Goal: Transaction & Acquisition: Purchase product/service

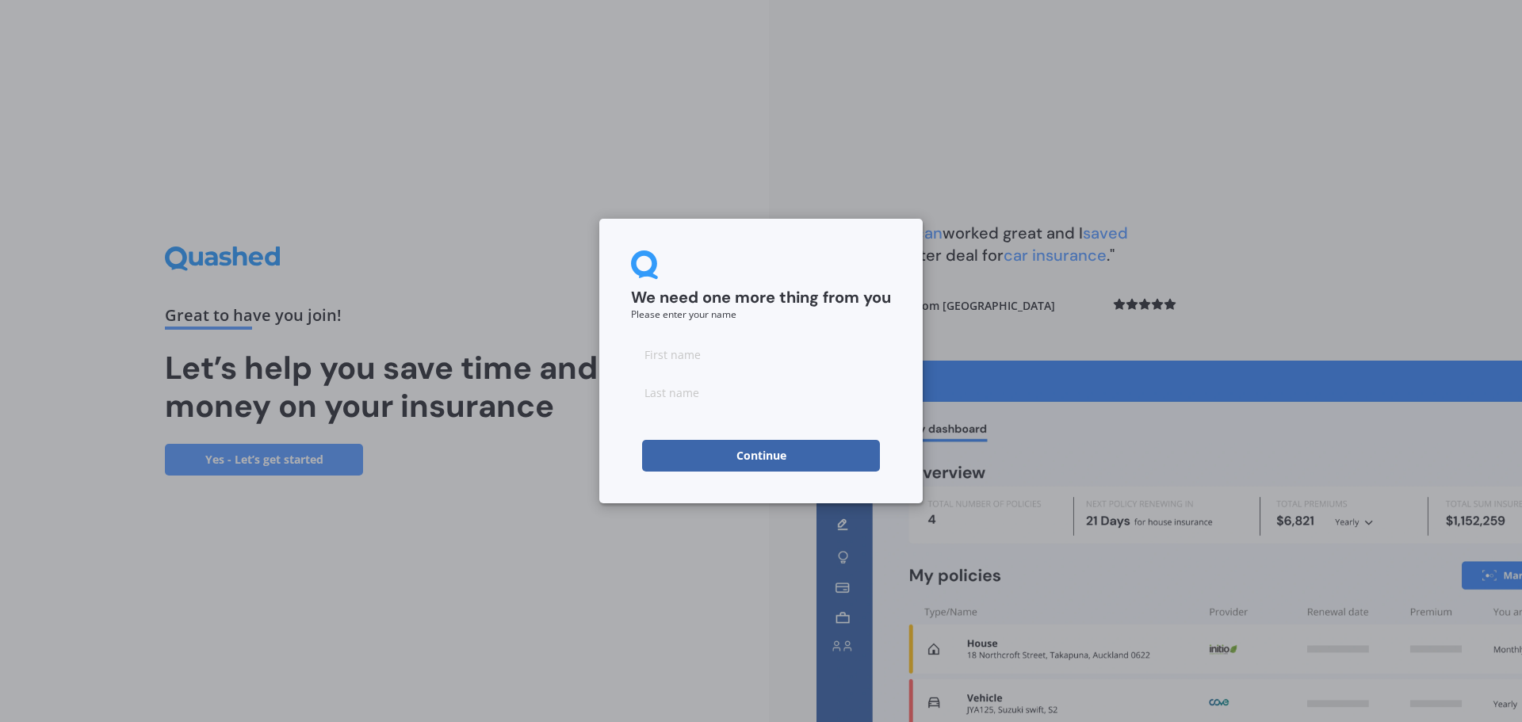
click at [692, 353] on input at bounding box center [761, 354] width 260 height 32
type input "James"
type input "Andrew"
click button "Continue" at bounding box center [761, 456] width 238 height 32
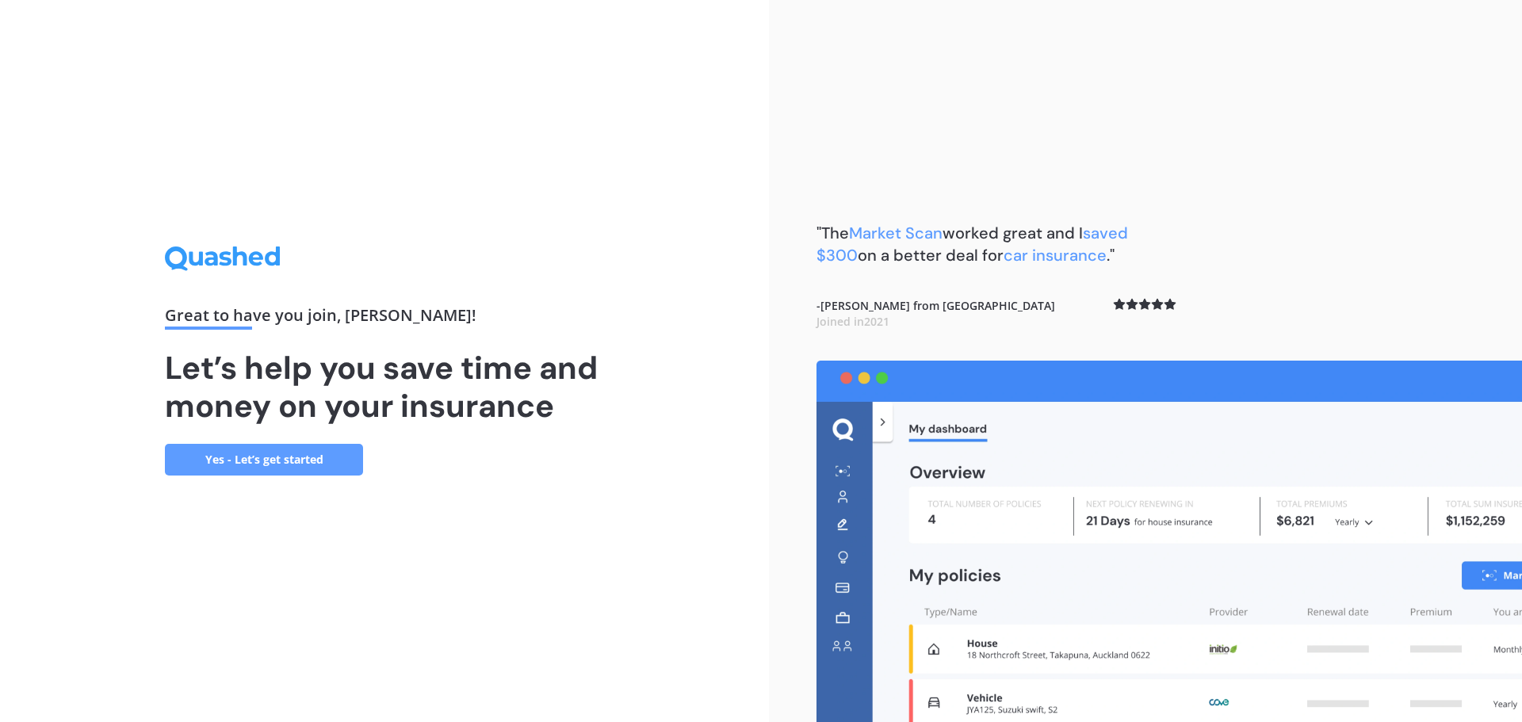
click at [336, 461] on link "Yes - Let’s get started" at bounding box center [264, 460] width 198 height 32
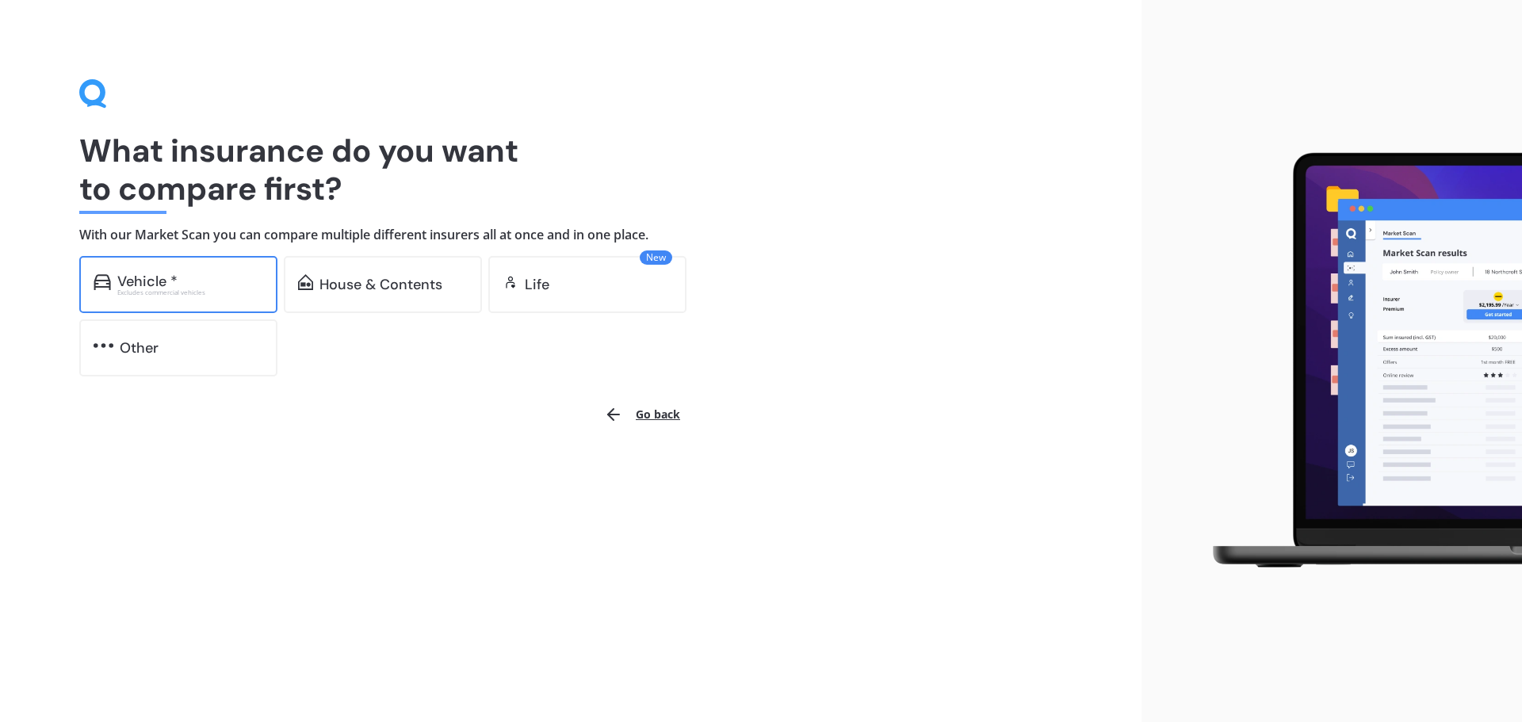
click at [159, 296] on div "Excludes commercial vehicles" at bounding box center [190, 292] width 146 height 6
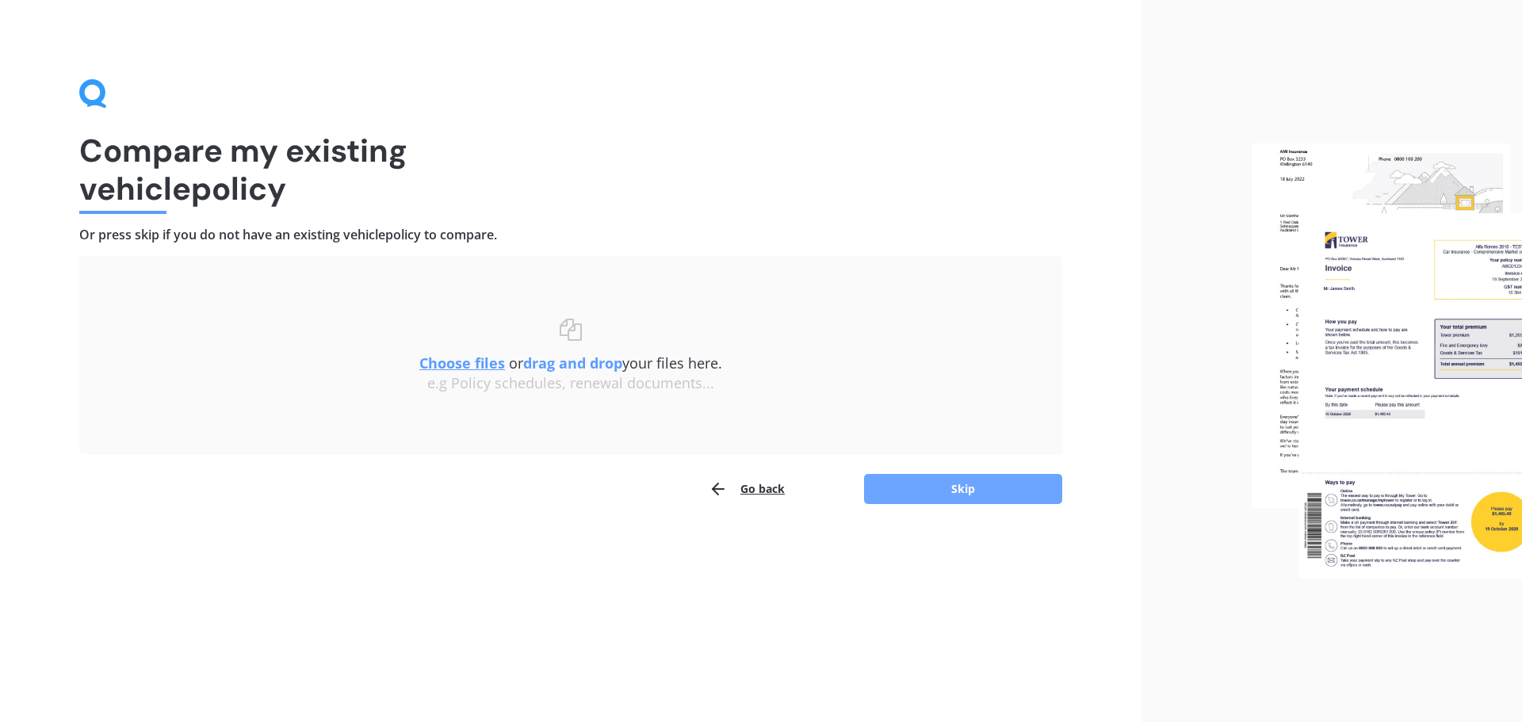
click at [971, 491] on button "Skip" at bounding box center [963, 489] width 198 height 30
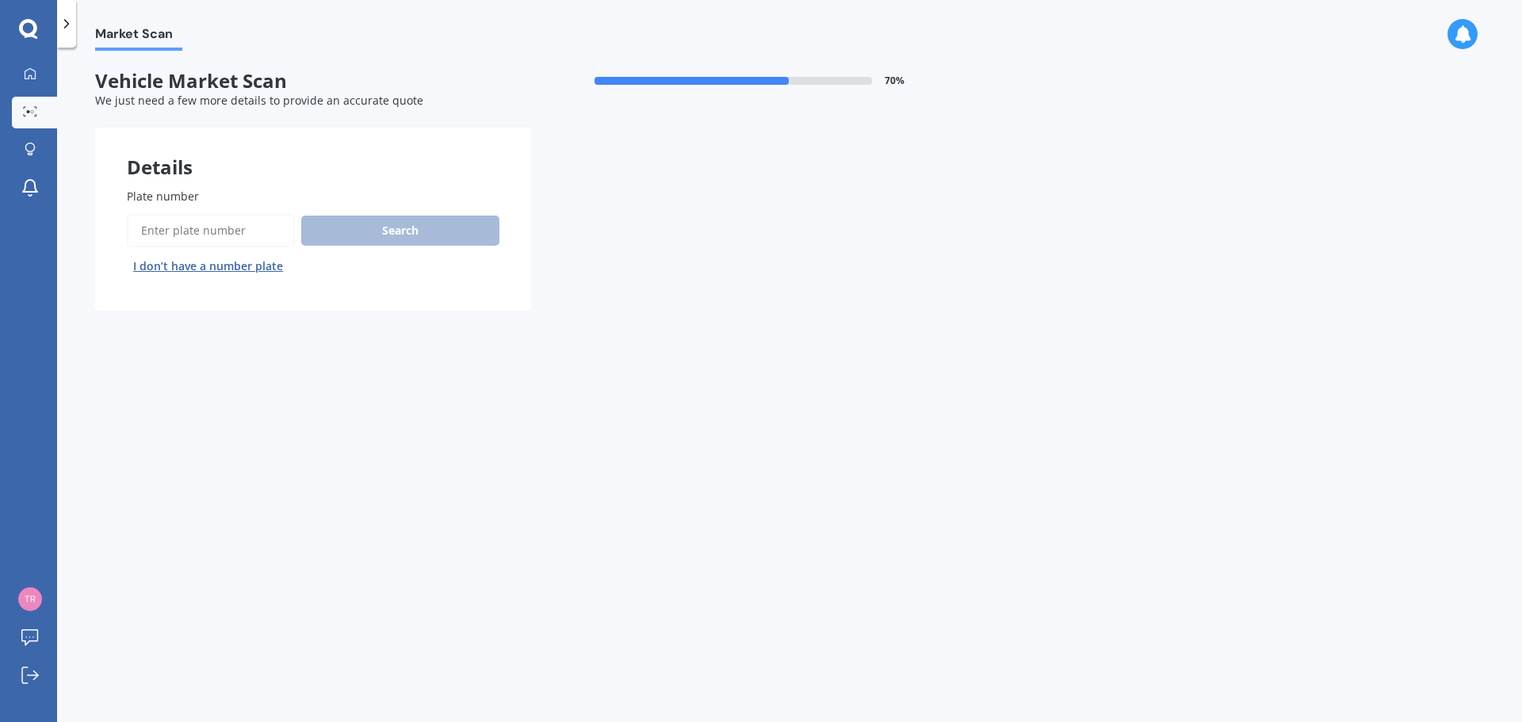
click at [201, 241] on input "Plate number" at bounding box center [211, 230] width 168 height 33
type input "LSH706"
click at [362, 227] on button "Search" at bounding box center [400, 231] width 198 height 30
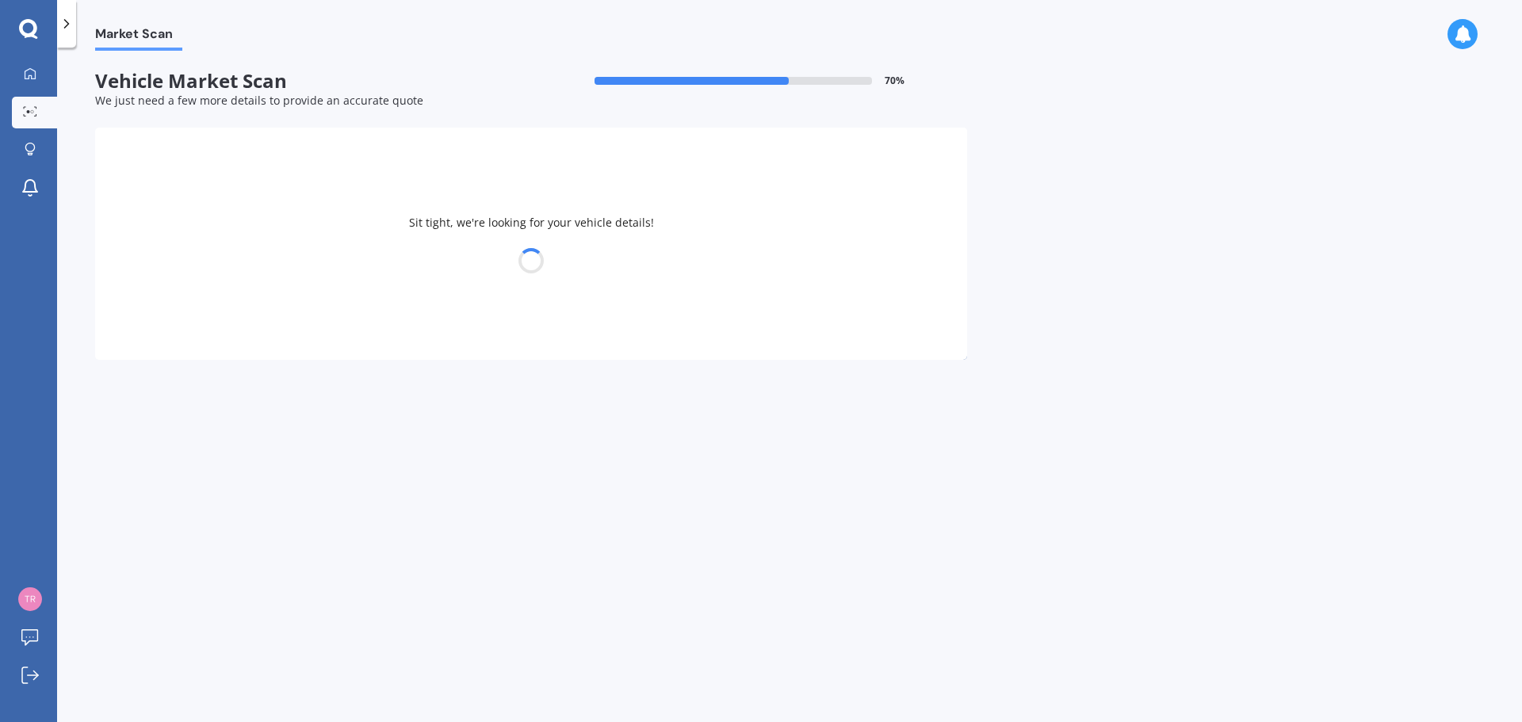
select select "AUDI"
select select "TT"
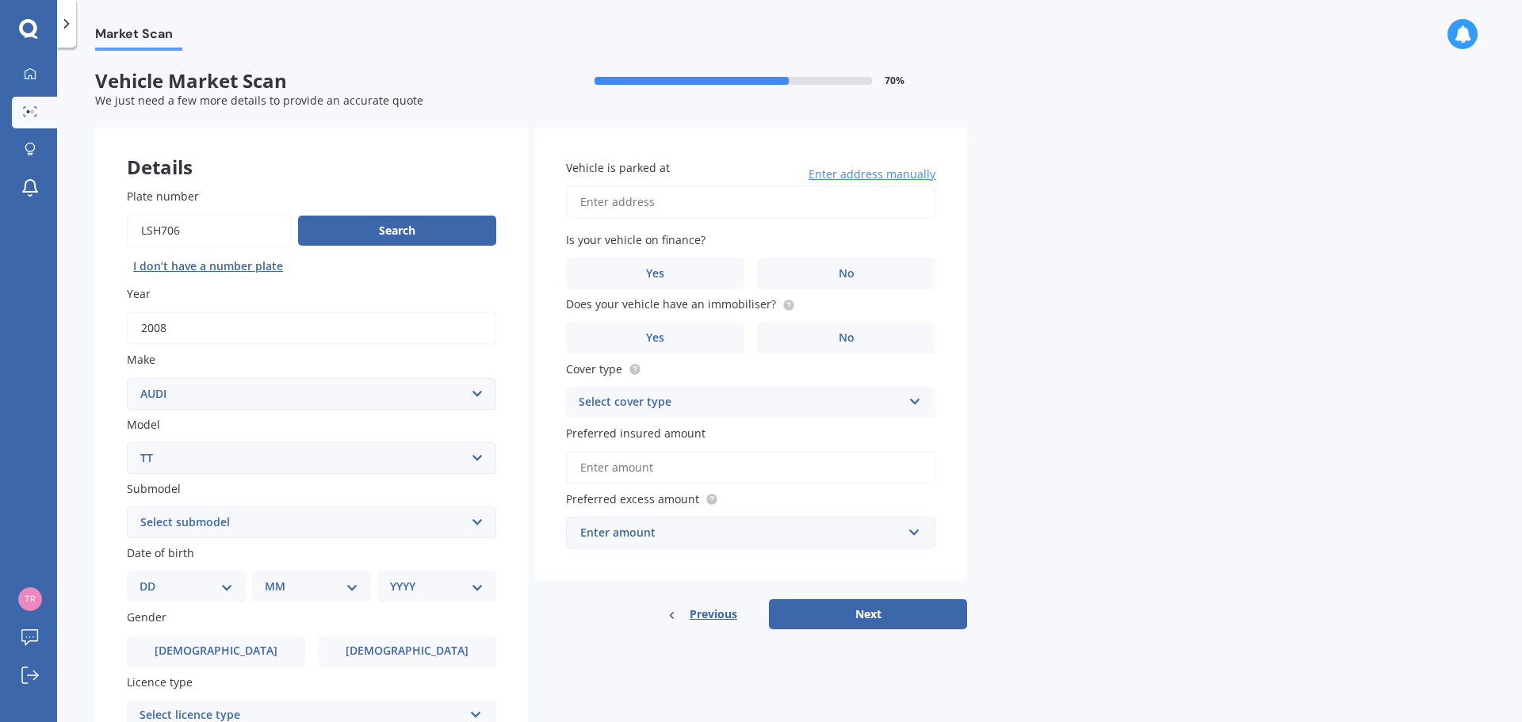
click at [180, 231] on input "Plate number" at bounding box center [209, 230] width 165 height 33
type input "LSH703"
click at [389, 226] on button "Search" at bounding box center [397, 231] width 198 height 30
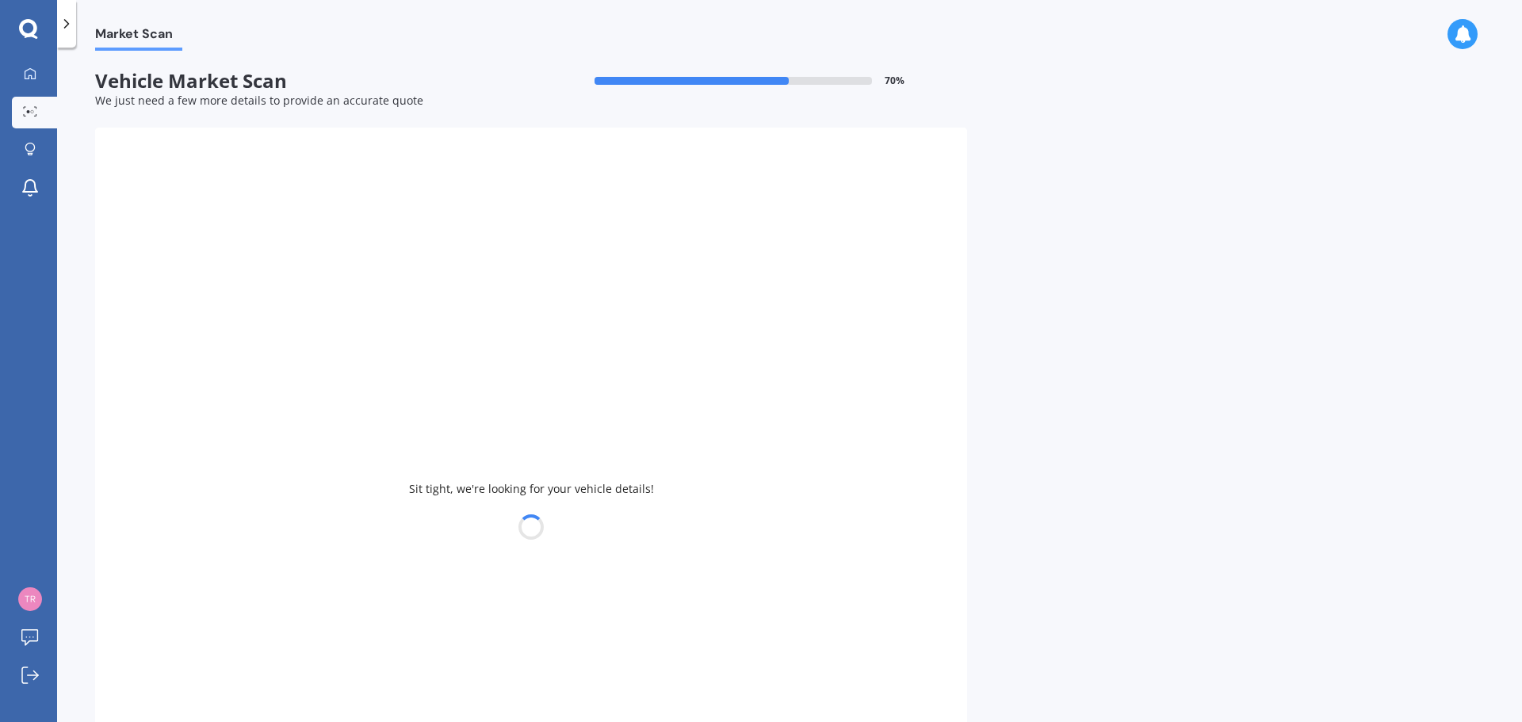
type input "2009"
select select "SUBARU"
select select
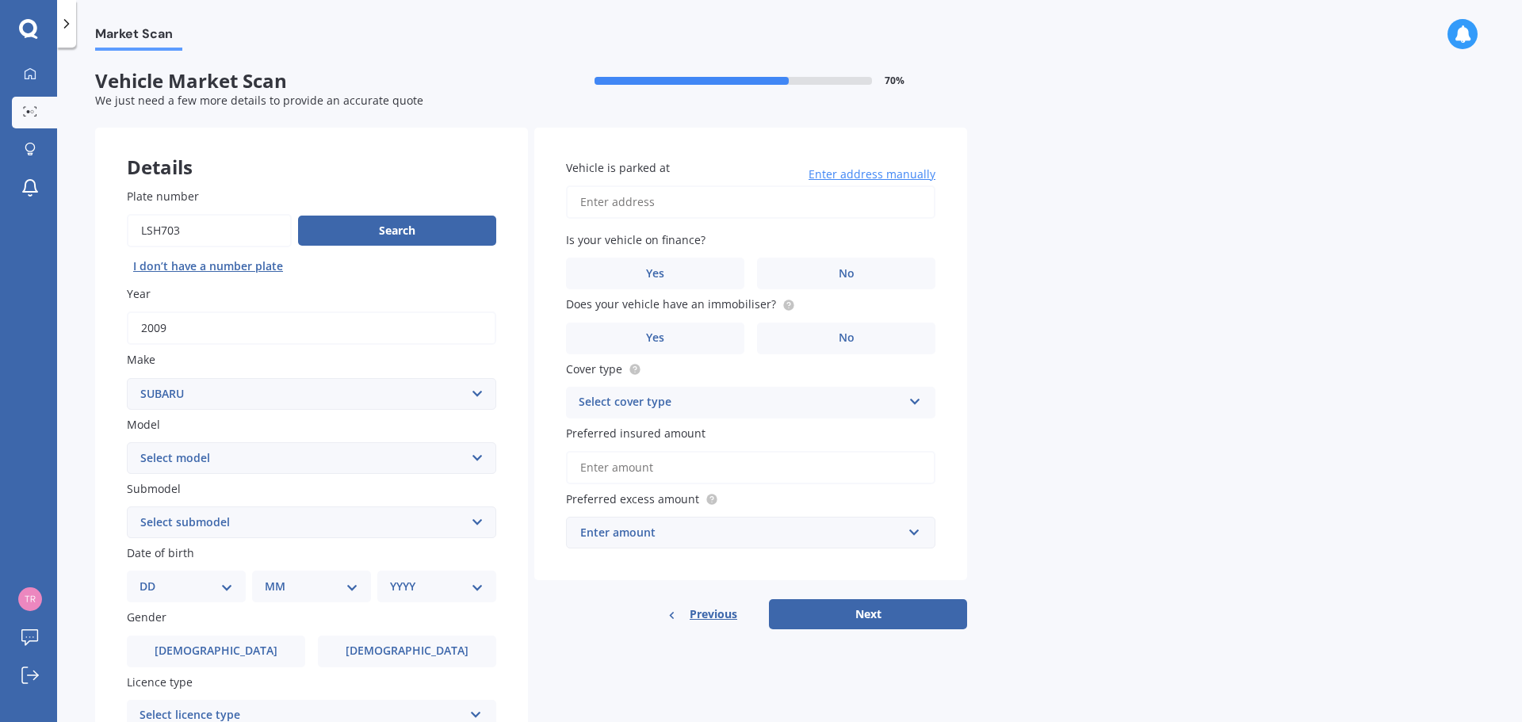
click at [644, 199] on input "Vehicle is parked at" at bounding box center [750, 201] width 369 height 33
click at [1145, 340] on div "Market Scan Vehicle Market Scan 70 % We just need a few more details to provide…" at bounding box center [789, 388] width 1465 height 675
click at [676, 200] on input "36 PArnwell" at bounding box center [750, 201] width 369 height 33
type input "36 Parnwell Street, Burwood, Christchurch 8083"
click at [861, 278] on label "No" at bounding box center [846, 274] width 178 height 32
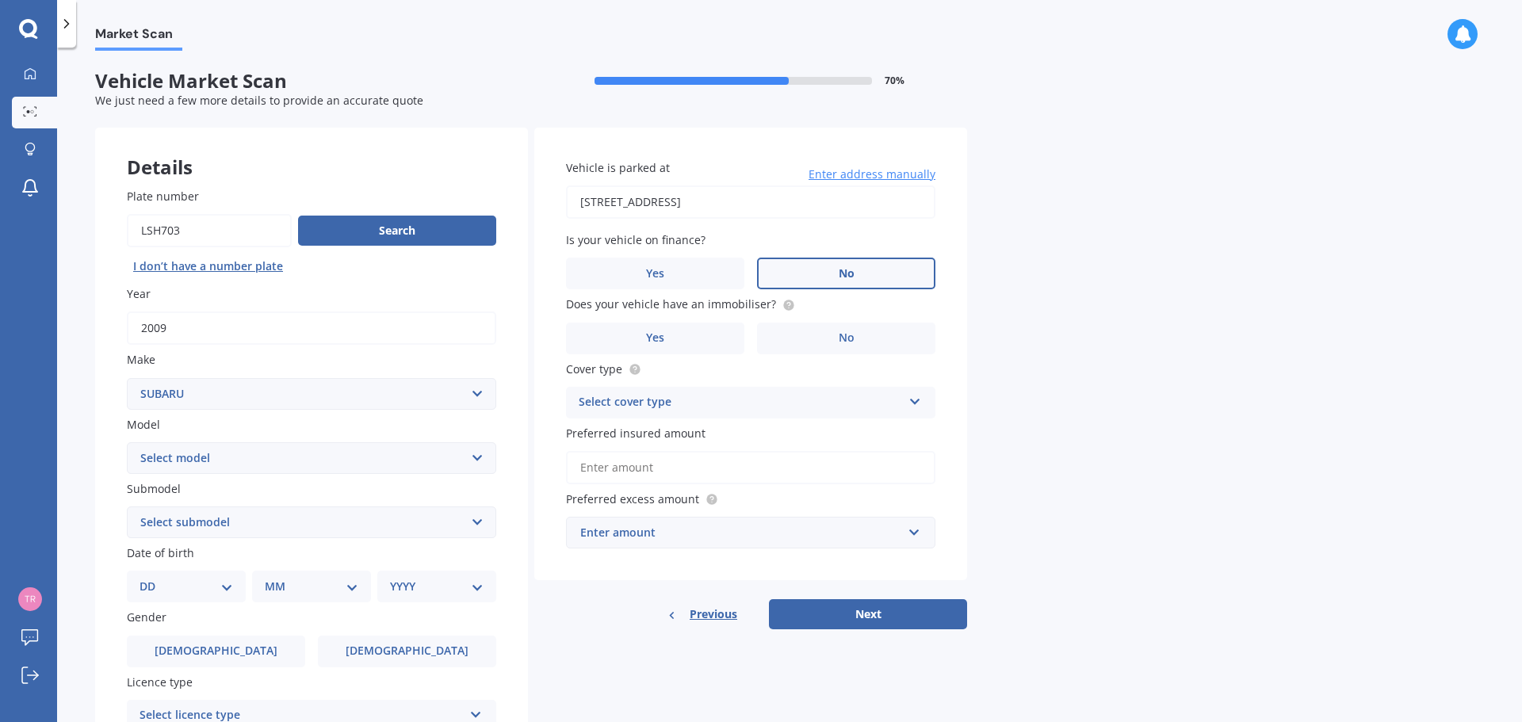
click at [0, 0] on input "No" at bounding box center [0, 0] width 0 height 0
click at [706, 338] on label "Yes" at bounding box center [655, 339] width 178 height 32
click at [0, 0] on input "Yes" at bounding box center [0, 0] width 0 height 0
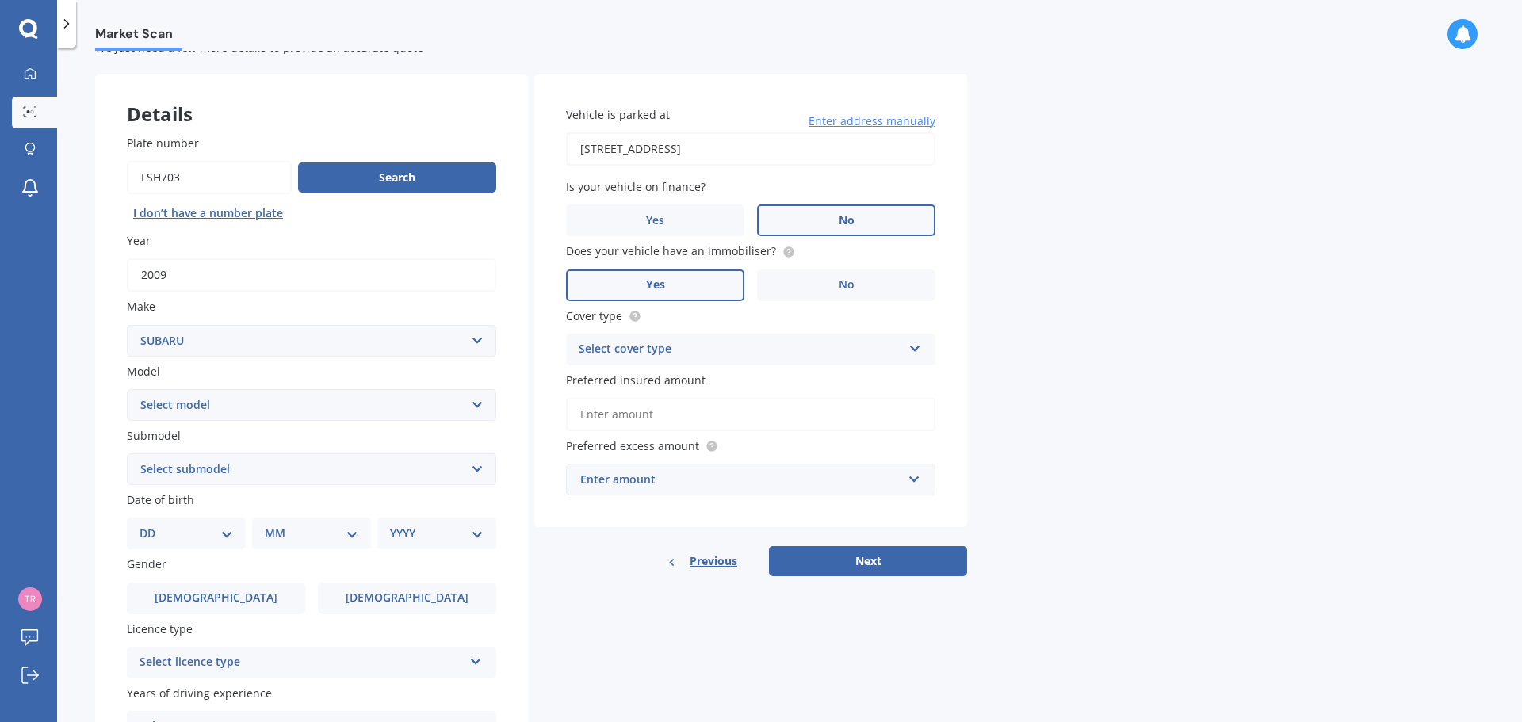
scroll to position [79, 0]
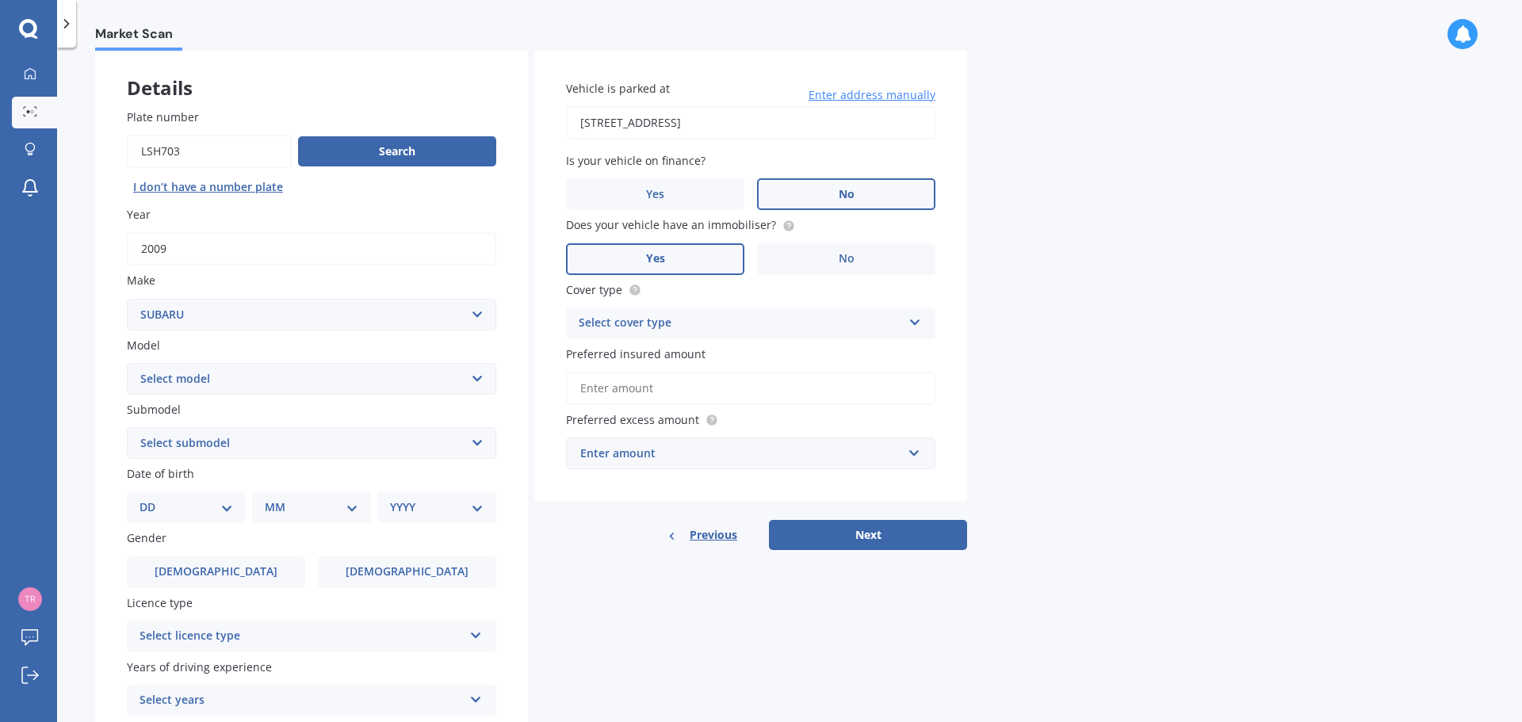
click at [697, 319] on div "Select cover type" at bounding box center [740, 323] width 323 height 19
click at [679, 346] on div "Comprehensive" at bounding box center [751, 354] width 368 height 29
click at [695, 393] on input "Preferred insured amount" at bounding box center [750, 388] width 369 height 33
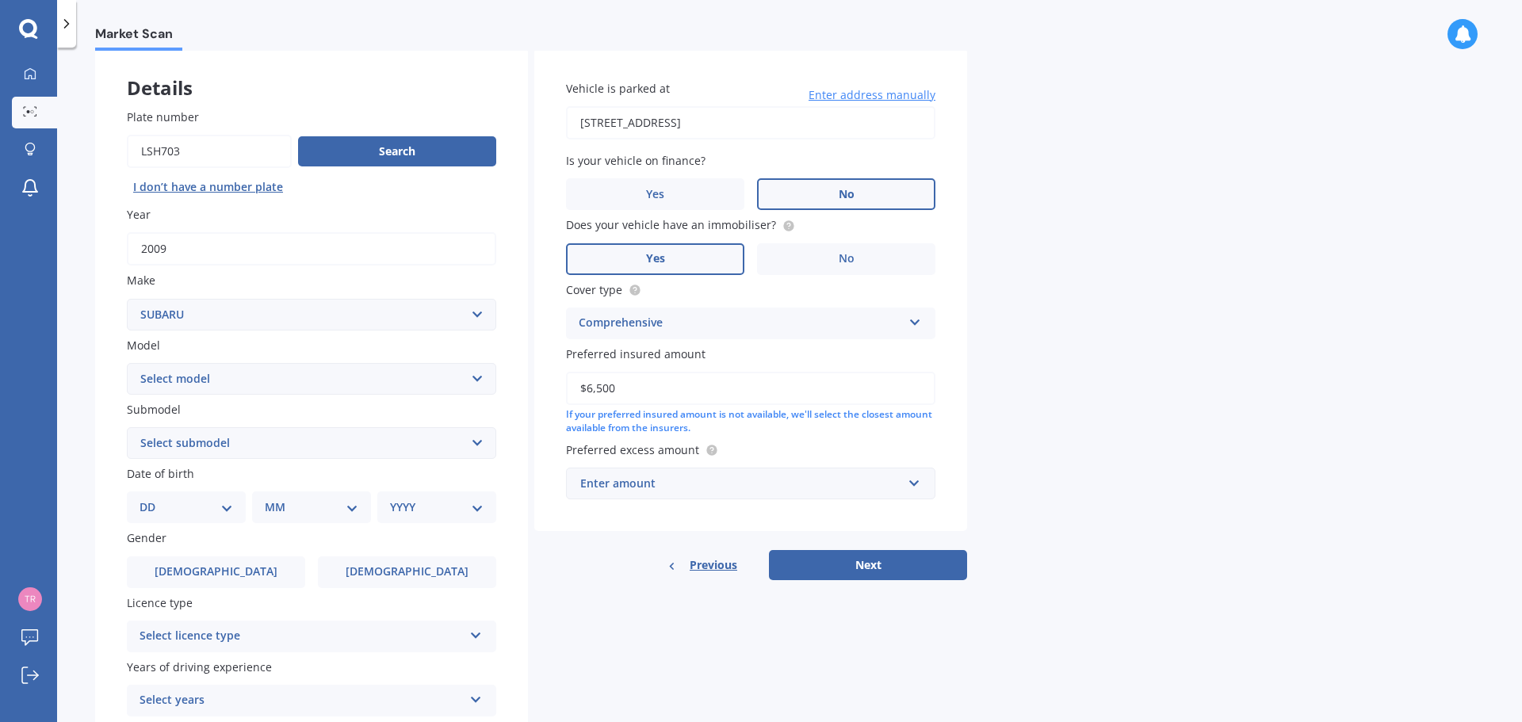
type input "$6,500"
click at [725, 484] on div "Enter amount" at bounding box center [741, 483] width 322 height 17
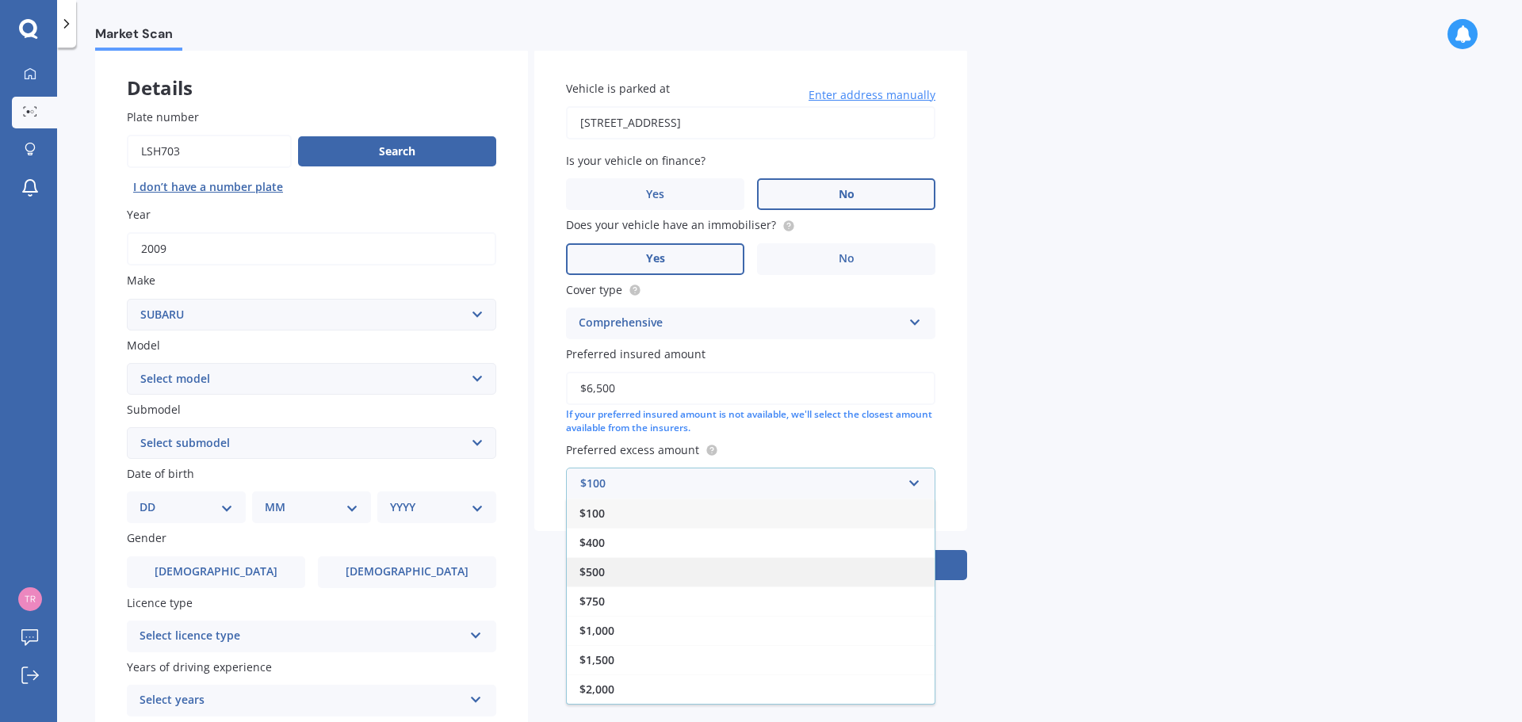
click at [633, 577] on div "$500" at bounding box center [751, 571] width 368 height 29
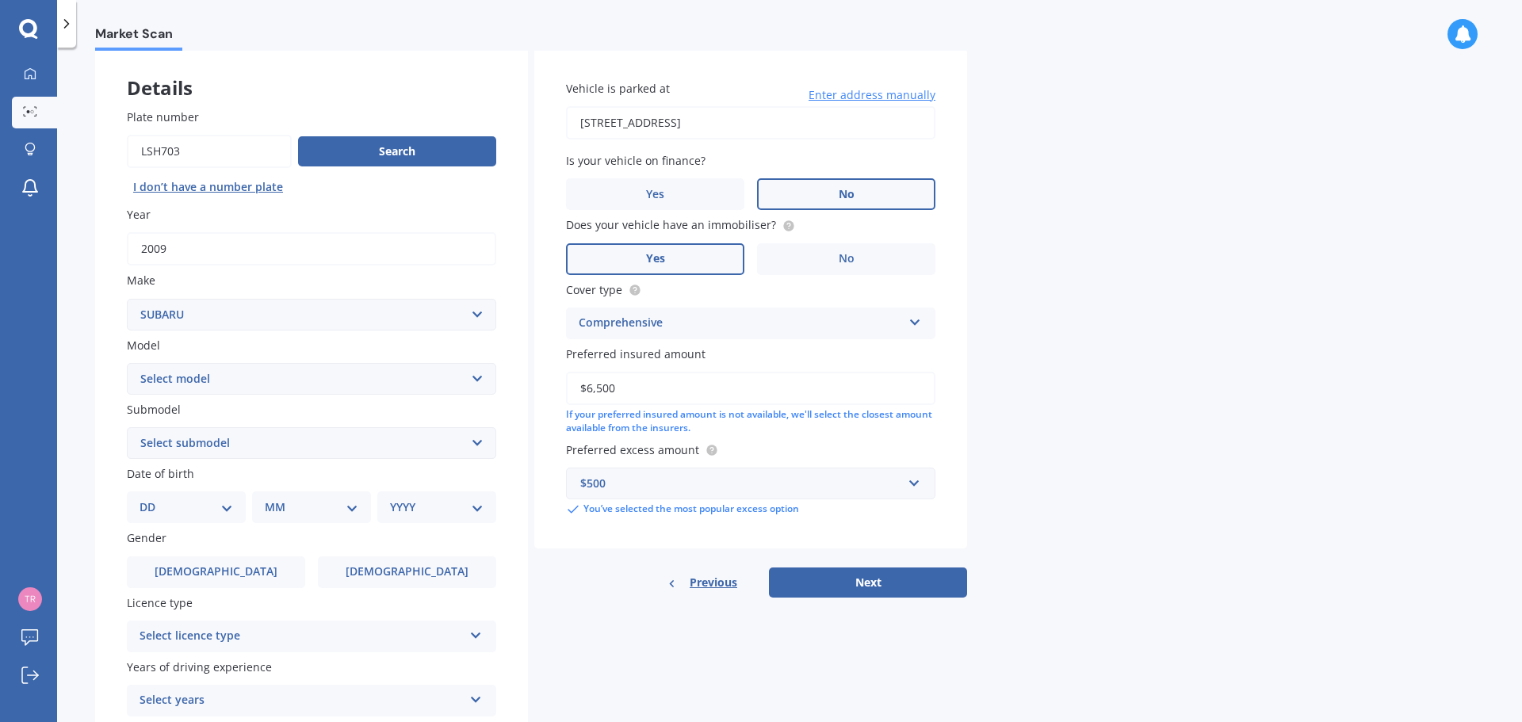
click at [246, 377] on select "Select model BRZ Crosstrek Dex Exiga Forester Impreza Justy Legacy Leone levorg…" at bounding box center [311, 379] width 369 height 32
select select "IMPREZA"
click at [127, 363] on select "Select model BRZ Crosstrek Dex Exiga Forester Impreza Justy Legacy Leone levorg…" at bounding box center [311, 379] width 369 height 32
click at [216, 507] on select "DD 01 02 03 04 05 06 07 08 09 10 11 12 13 14 15 16 17 18 19 20 21 22 23 24 25 2…" at bounding box center [187, 507] width 94 height 17
select select "09"
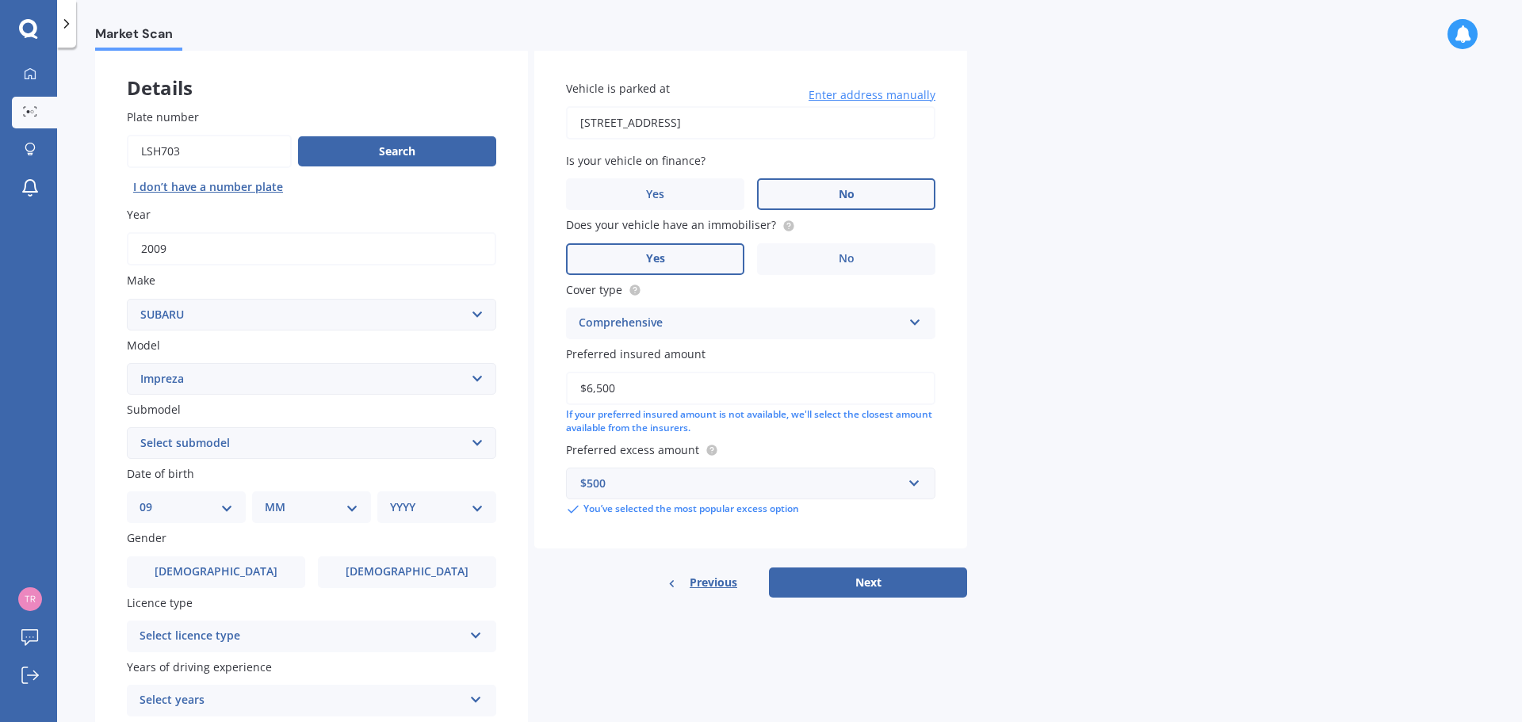
click at [152, 499] on select "DD 01 02 03 04 05 06 07 08 09 10 11 12 13 14 15 16 17 18 19 20 21 22 23 24 25 2…" at bounding box center [187, 507] width 94 height 17
click at [317, 512] on select "MM 01 02 03 04 05 06 07 08 09 10 11 12" at bounding box center [314, 507] width 87 height 17
select select "06"
click at [271, 499] on select "MM 01 02 03 04 05 06 07 08 09 10 11 12" at bounding box center [314, 507] width 87 height 17
click at [433, 499] on select "YYYY 2025 2024 2023 2022 2021 2020 2019 2018 2017 2016 2015 2014 2013 2012 2011…" at bounding box center [433, 507] width 87 height 17
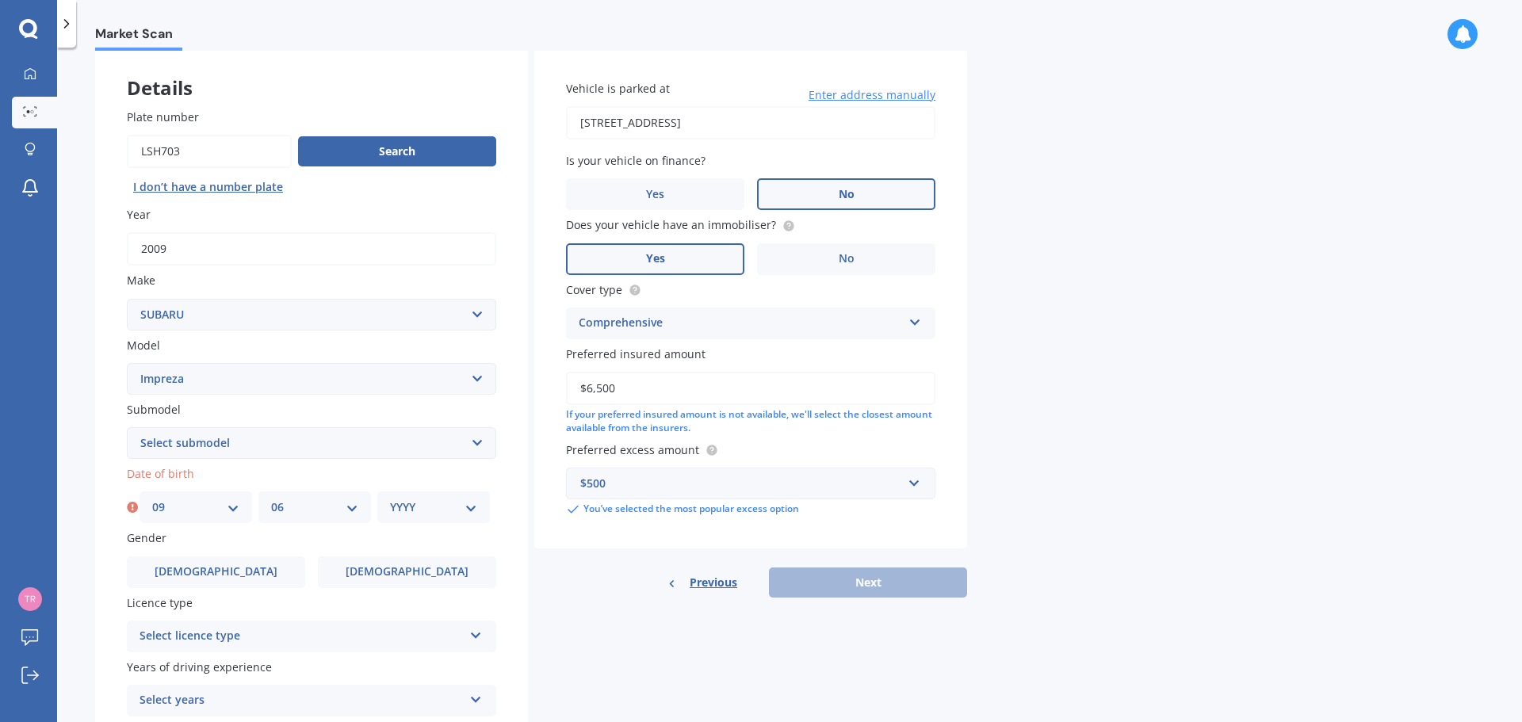
select select "1994"
click at [390, 499] on select "YYYY 2025 2024 2023 2022 2021 2020 2019 2018 2017 2016 2015 2014 2013 2012 2011…" at bounding box center [433, 507] width 87 height 17
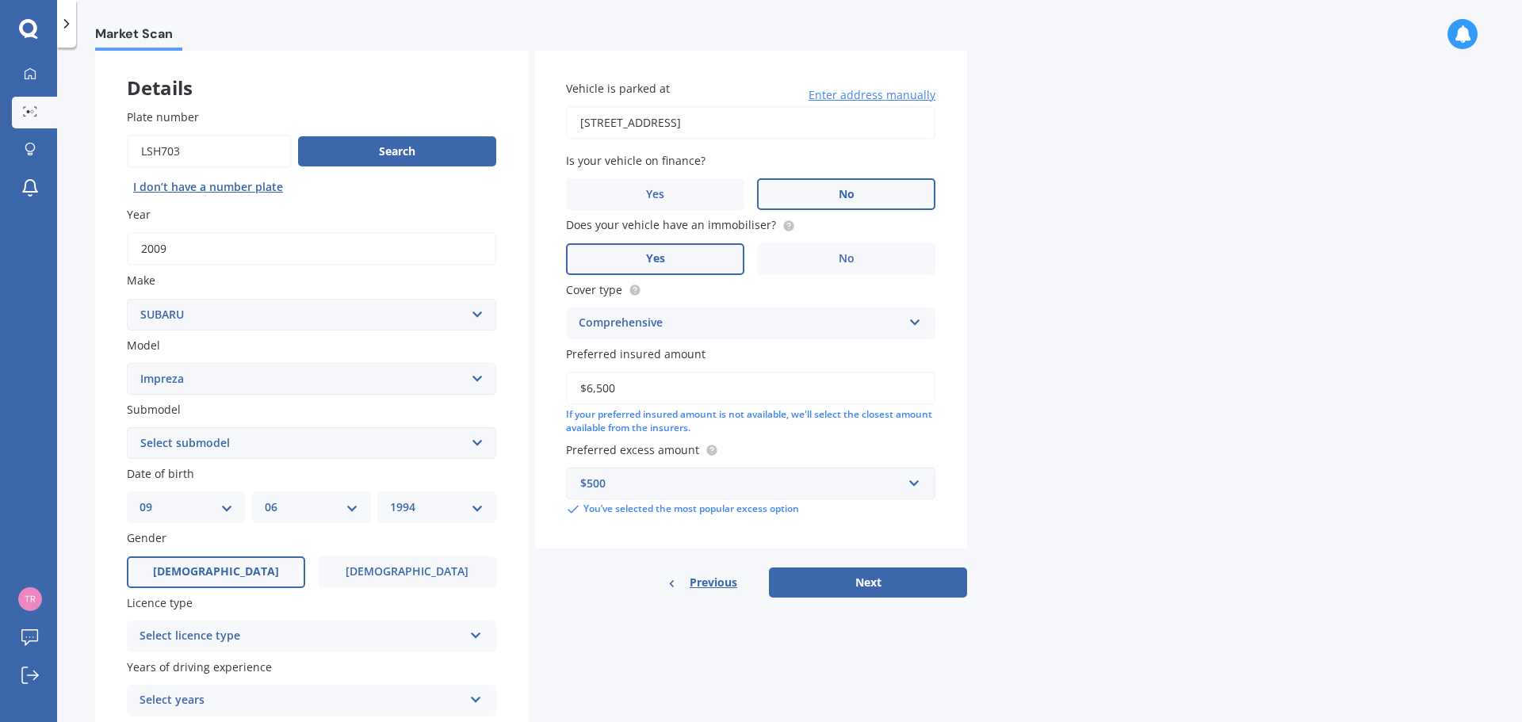
click at [205, 565] on span "Male" at bounding box center [216, 571] width 126 height 13
click at [0, 0] on input "Male" at bounding box center [0, 0] width 0 height 0
drag, startPoint x: 205, startPoint y: 442, endPoint x: 217, endPoint y: 442, distance: 11.9
click at [205, 442] on select "Select submodel (All other turbo) 2.0i 2.0i Luxury 2.0i S Edition 2.0R 2.0R Spo…" at bounding box center [311, 443] width 369 height 32
select select "2WD NON-TURBO"
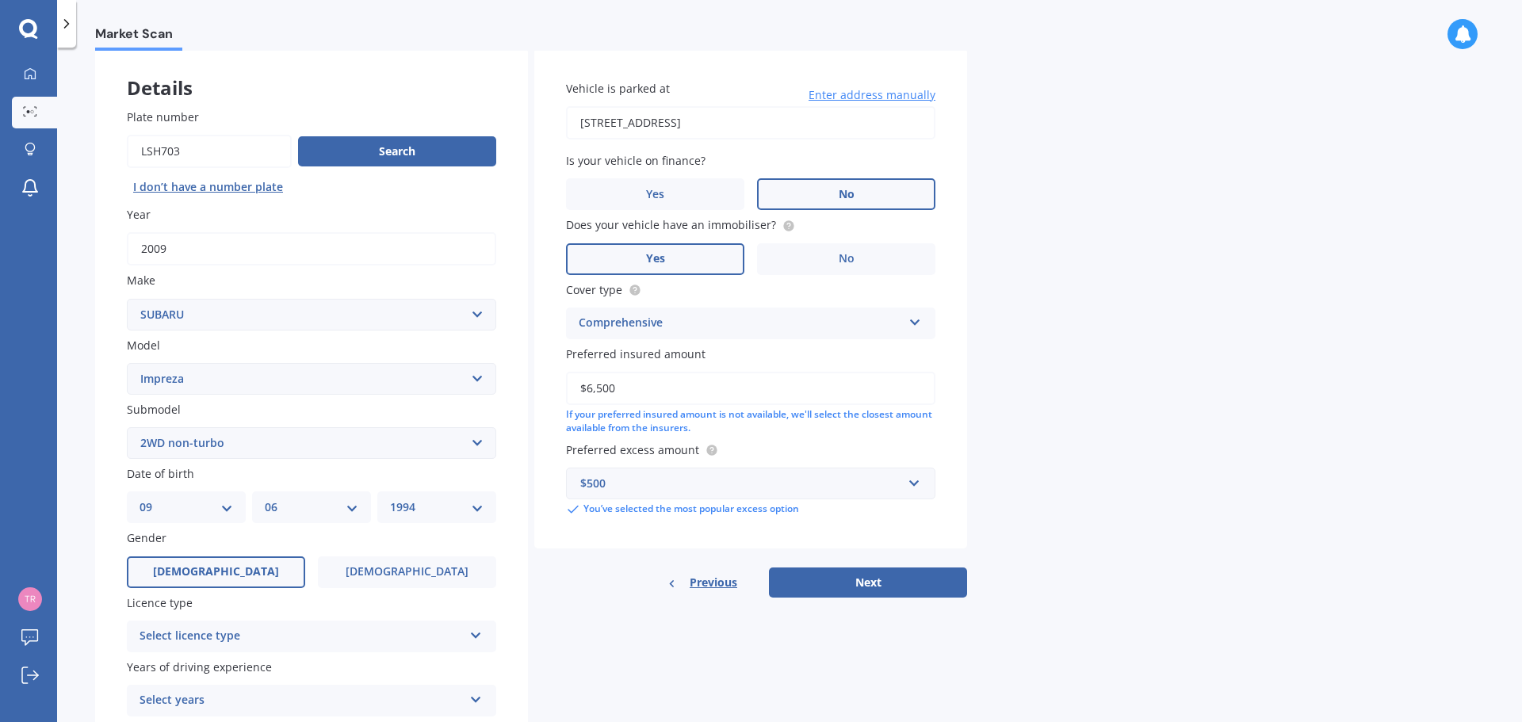
click at [127, 427] on select "Select submodel (All other turbo) 2.0i 2.0i Luxury 2.0i S Edition 2.0R 2.0R Spo…" at bounding box center [311, 443] width 369 height 32
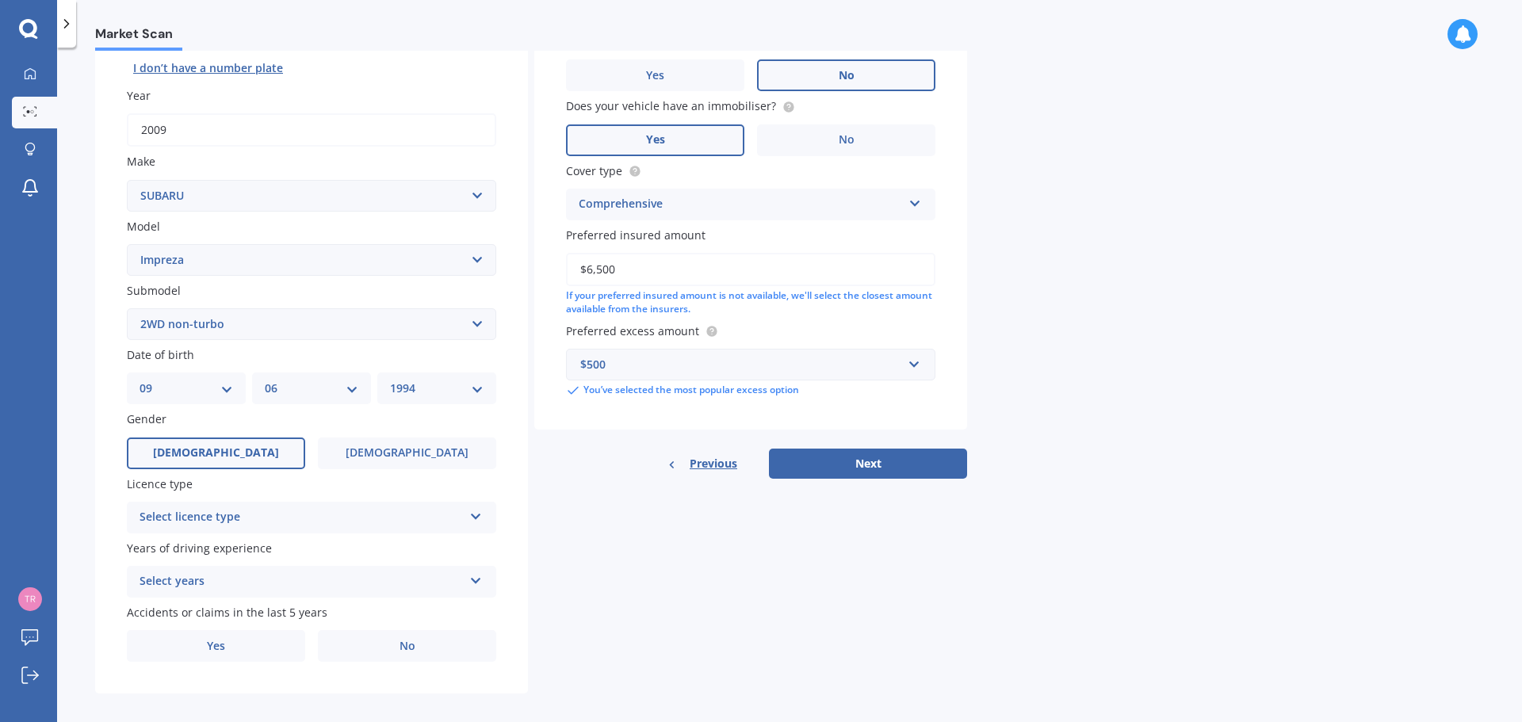
scroll to position [211, 0]
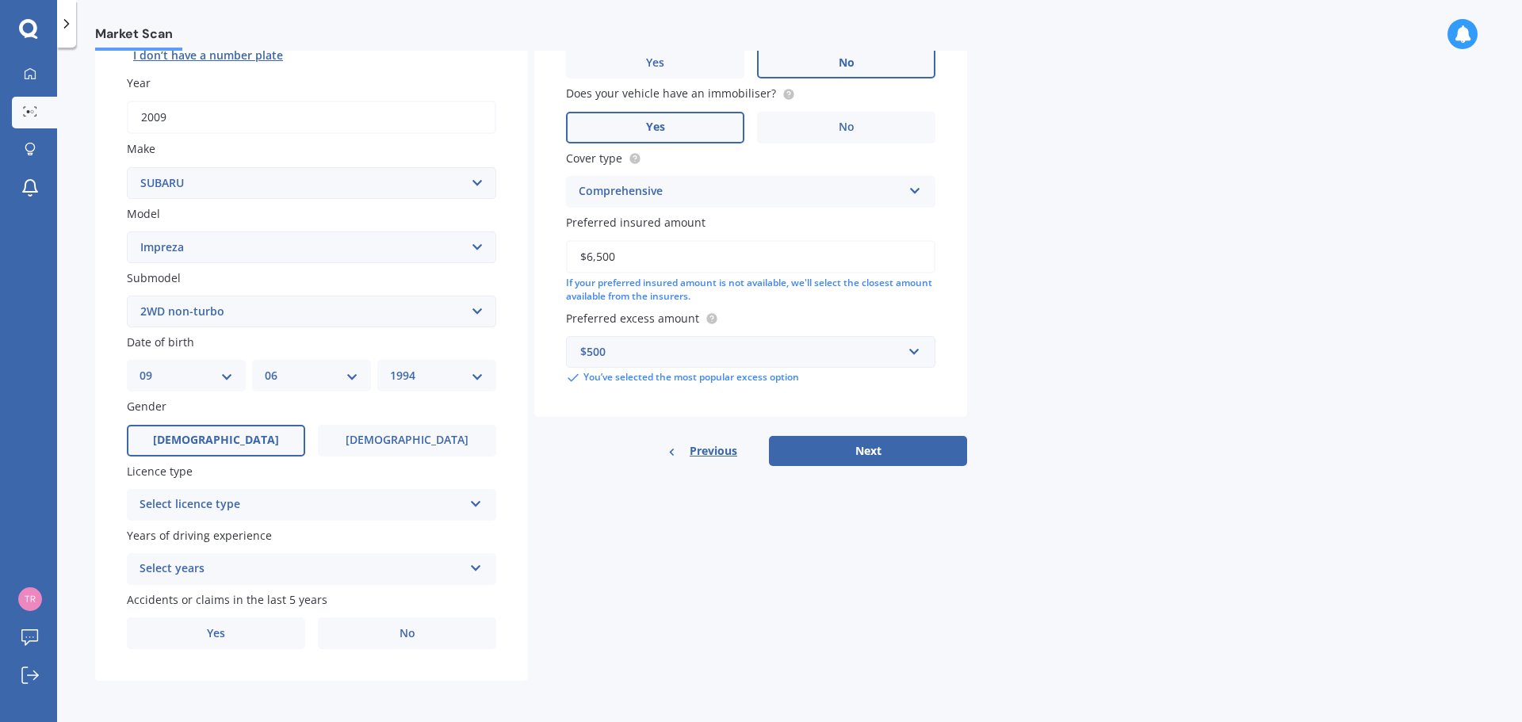
click at [262, 499] on div "Select licence type" at bounding box center [301, 504] width 323 height 19
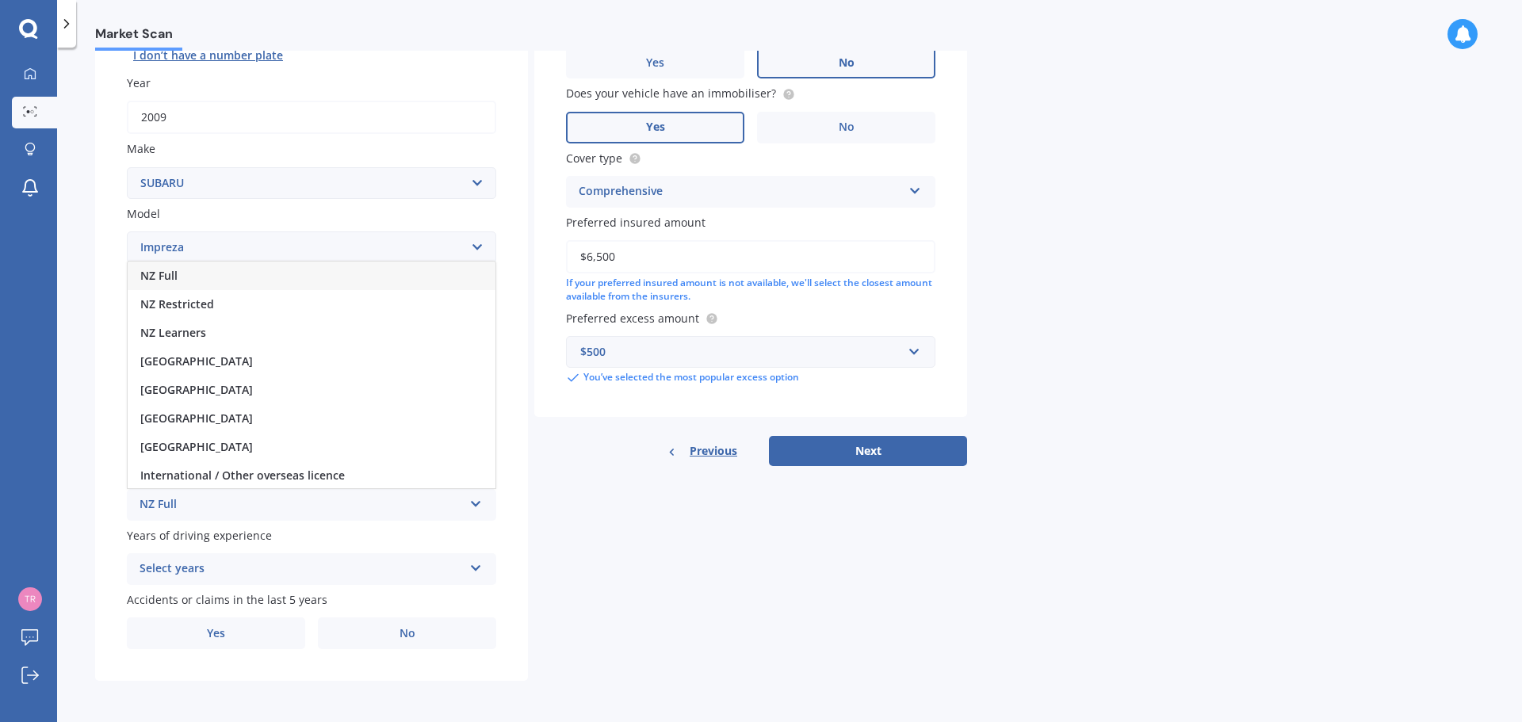
click at [217, 285] on div "NZ Full" at bounding box center [312, 276] width 368 height 29
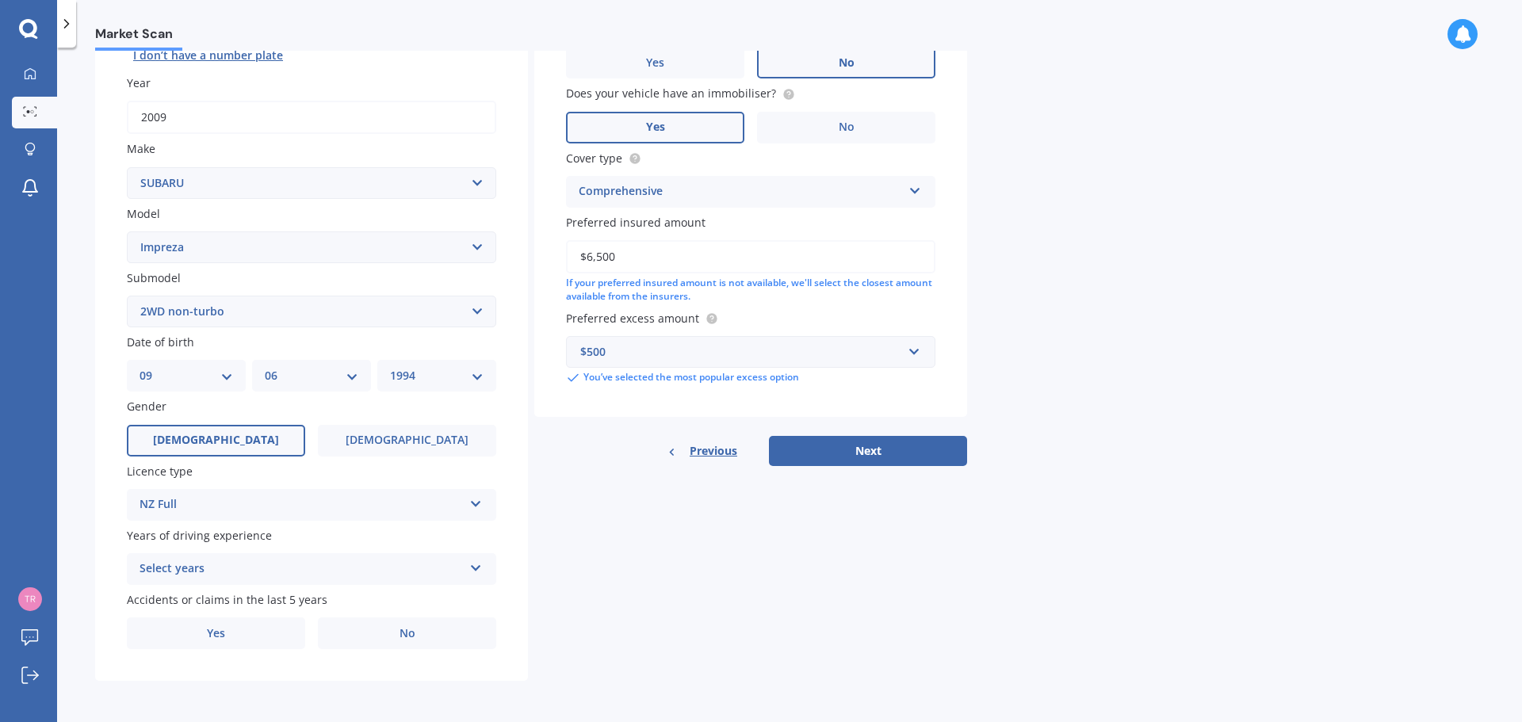
click at [253, 553] on div "Select years 5 or more years 4 years 3 years 2 years 1 year" at bounding box center [311, 569] width 369 height 32
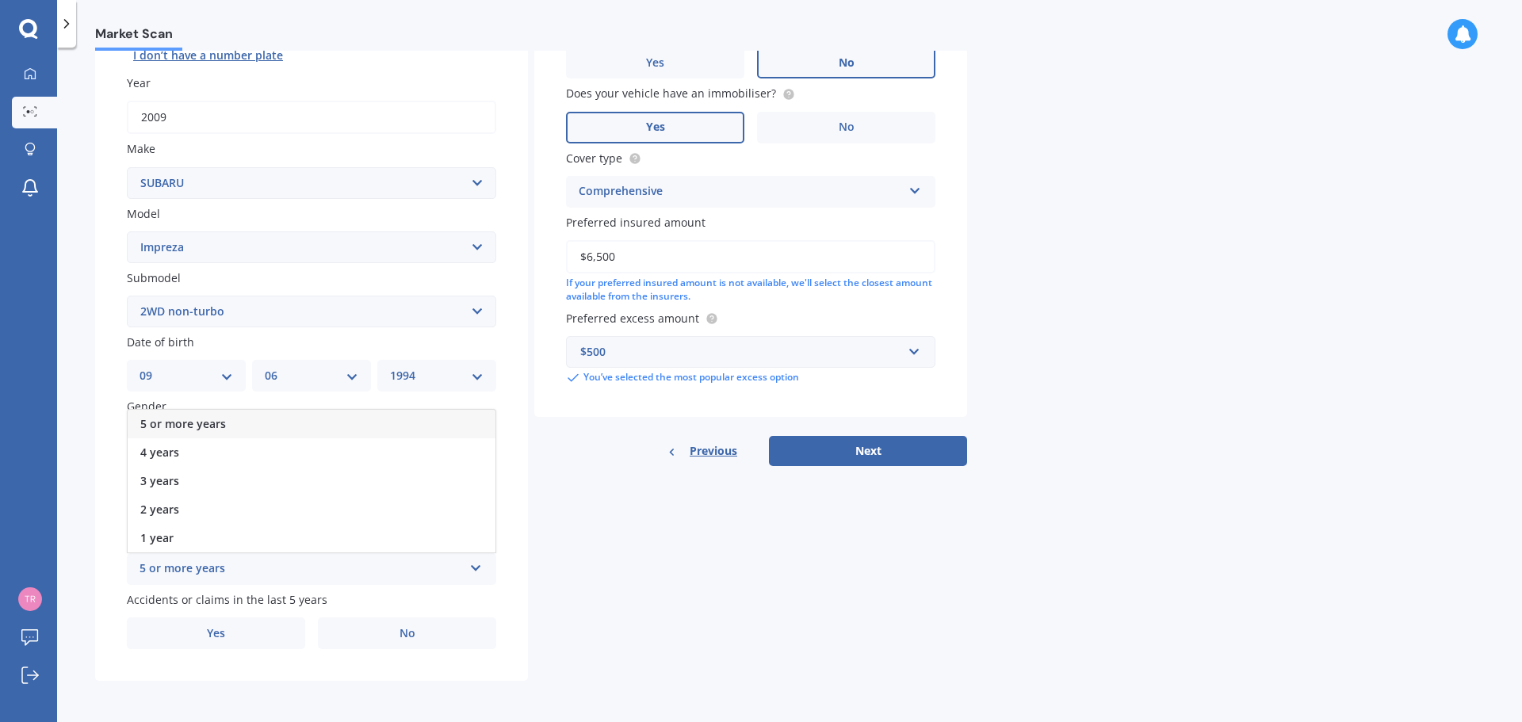
click at [222, 425] on span "5 or more years" at bounding box center [183, 423] width 86 height 15
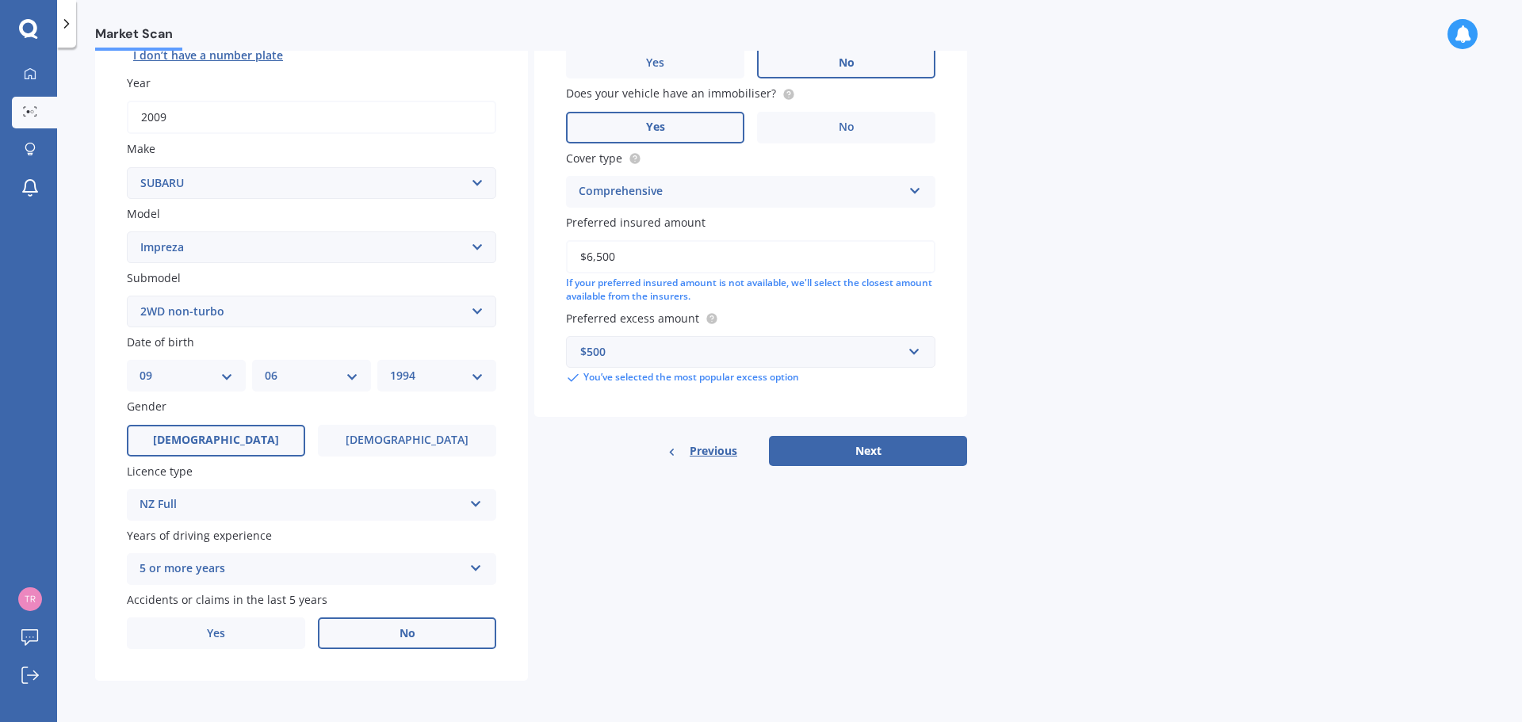
click at [419, 645] on label "No" at bounding box center [407, 634] width 178 height 32
click at [0, 0] on input "No" at bounding box center [0, 0] width 0 height 0
click at [876, 459] on button "Next" at bounding box center [868, 451] width 198 height 30
select select "09"
select select "06"
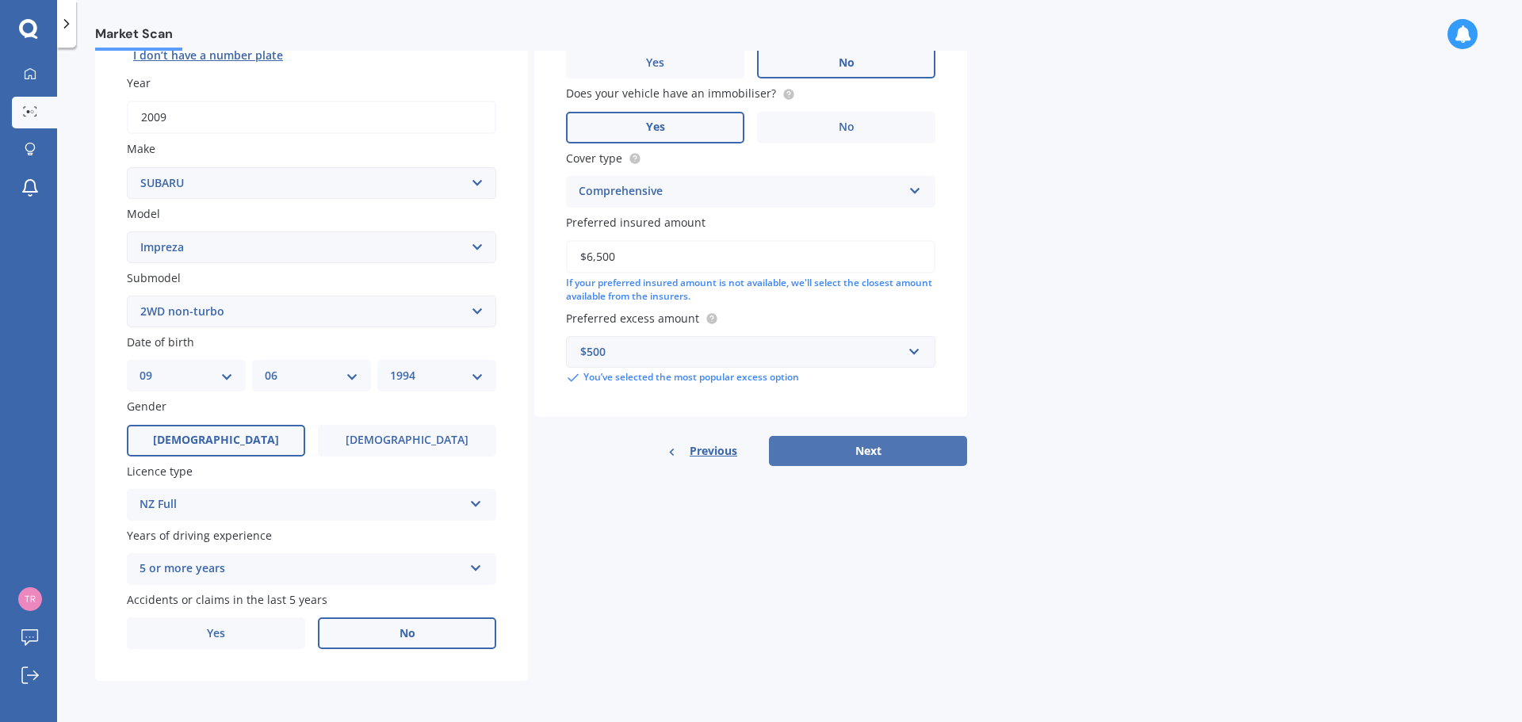
select select "1994"
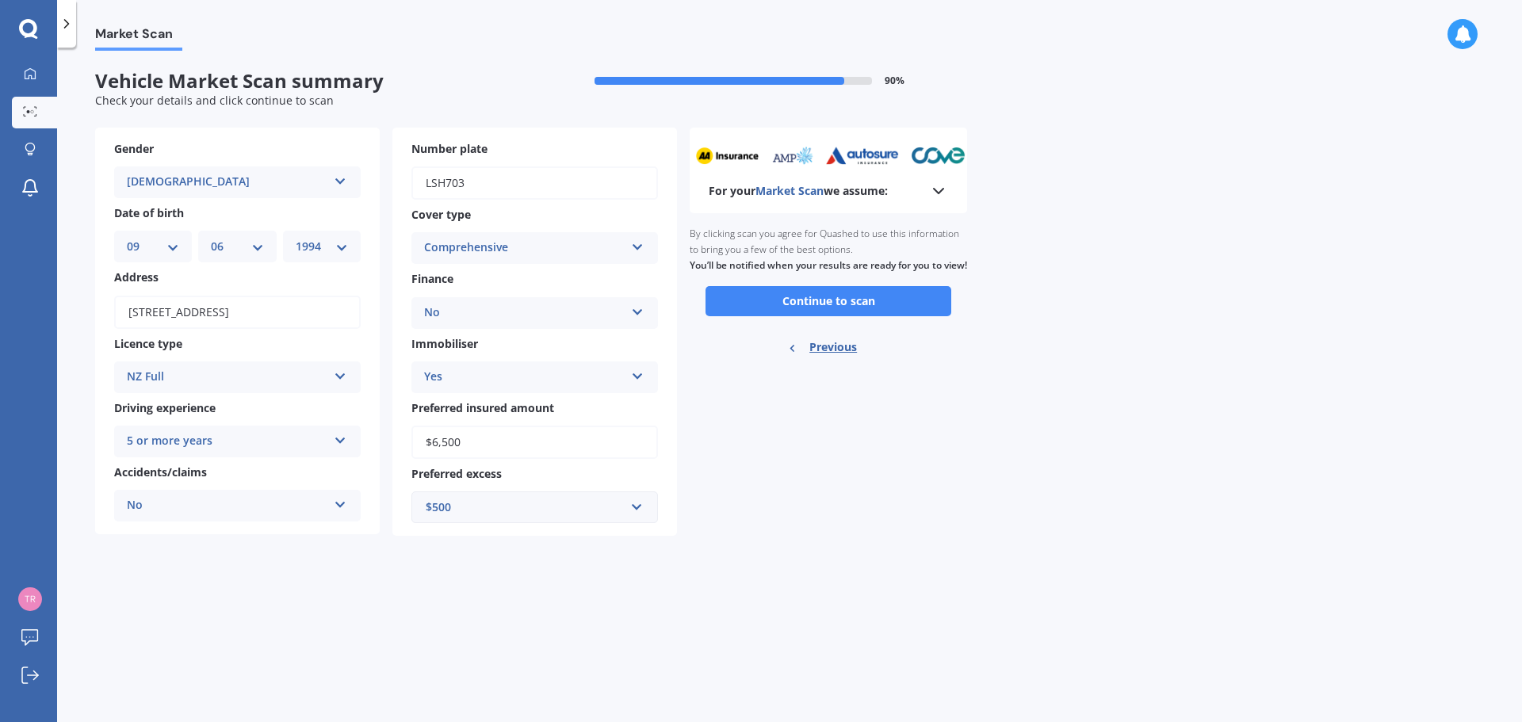
scroll to position [0, 0]
click at [814, 313] on button "Continue to scan" at bounding box center [829, 301] width 246 height 30
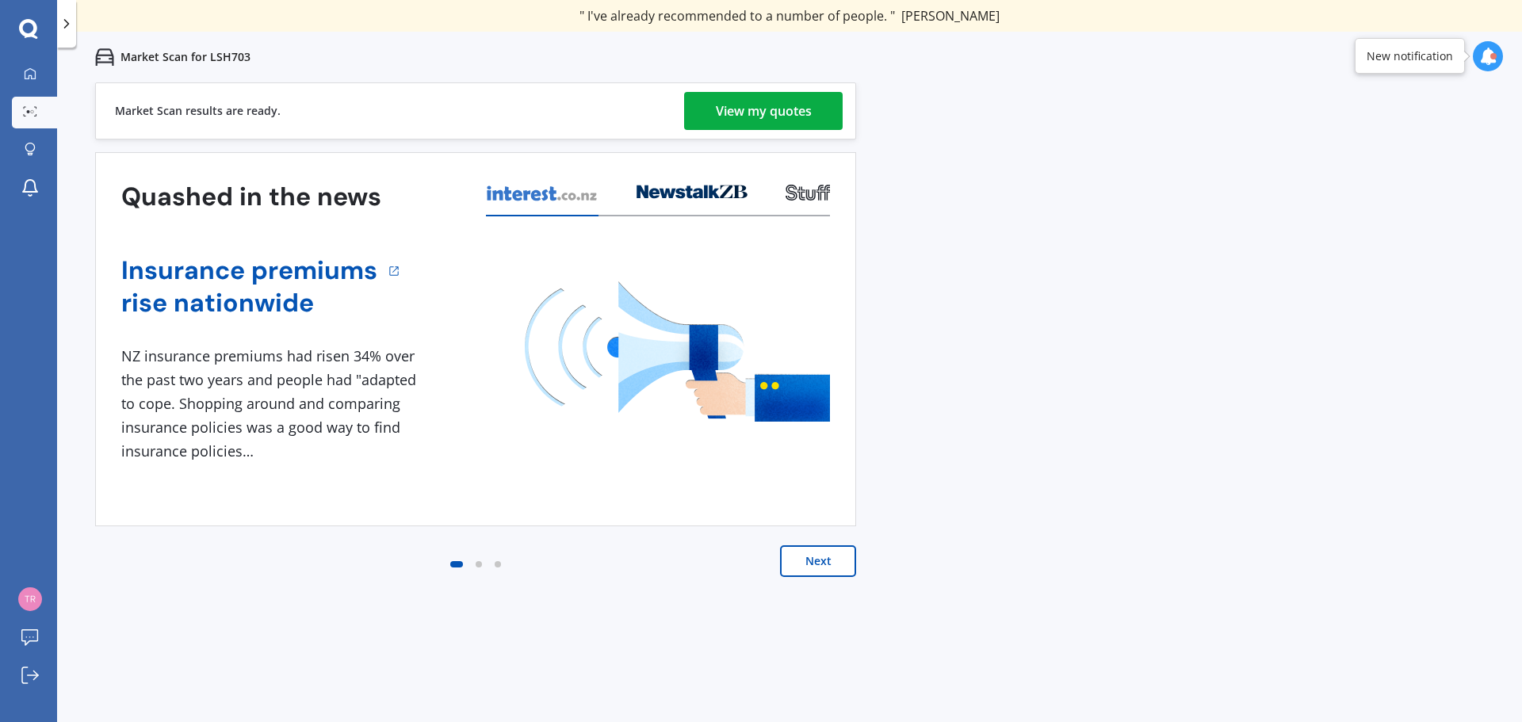
click at [778, 111] on div "View my quotes" at bounding box center [764, 111] width 96 height 38
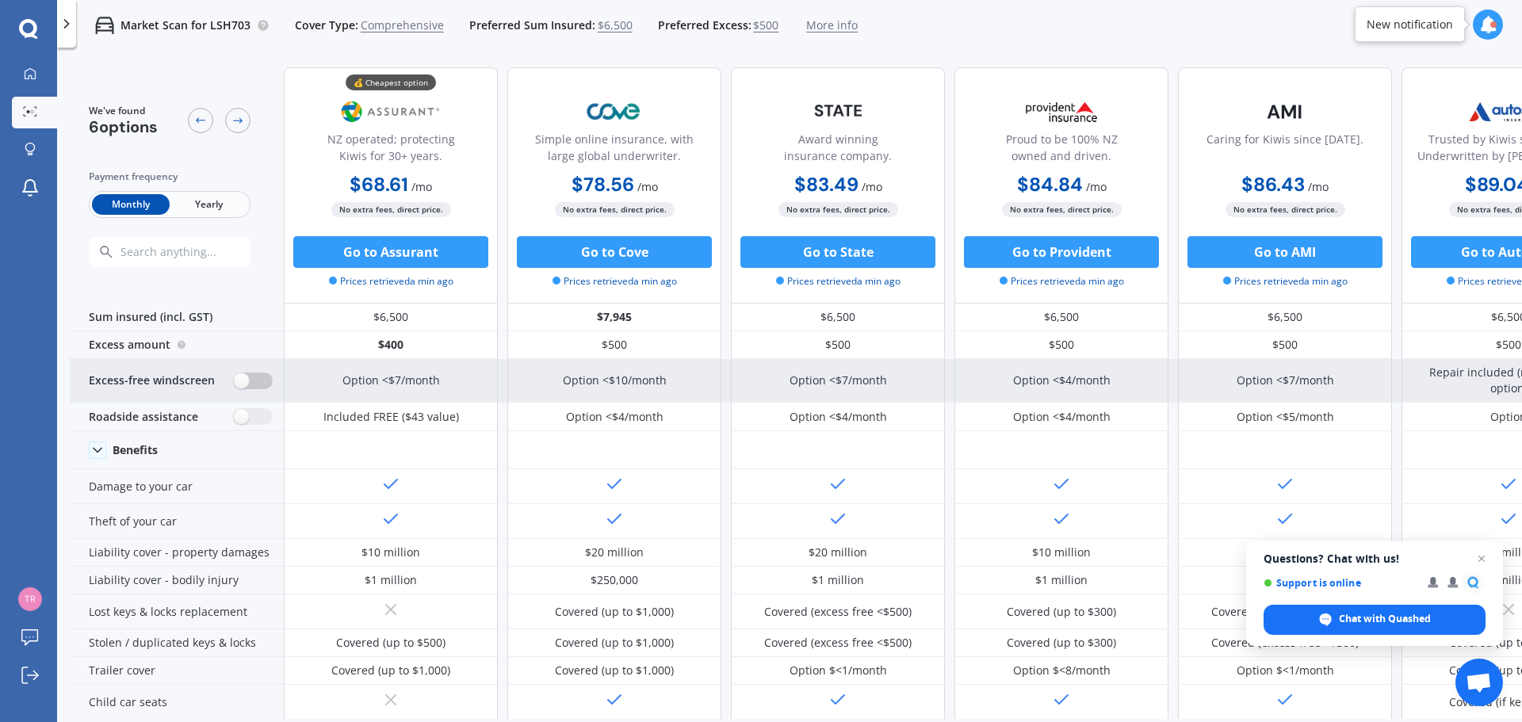
click at [259, 380] on label at bounding box center [253, 381] width 39 height 17
radio input "true"
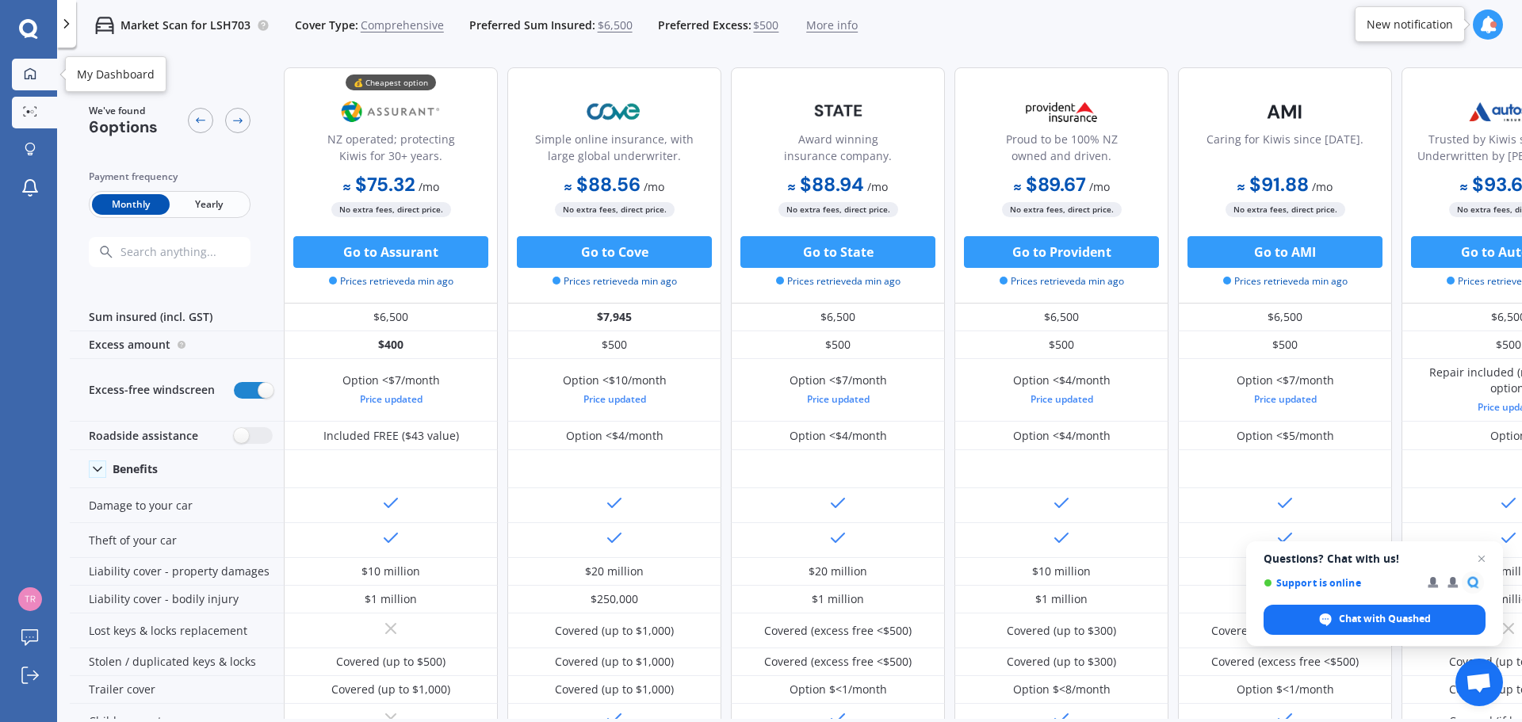
click at [31, 88] on link "My Dashboard" at bounding box center [34, 75] width 45 height 32
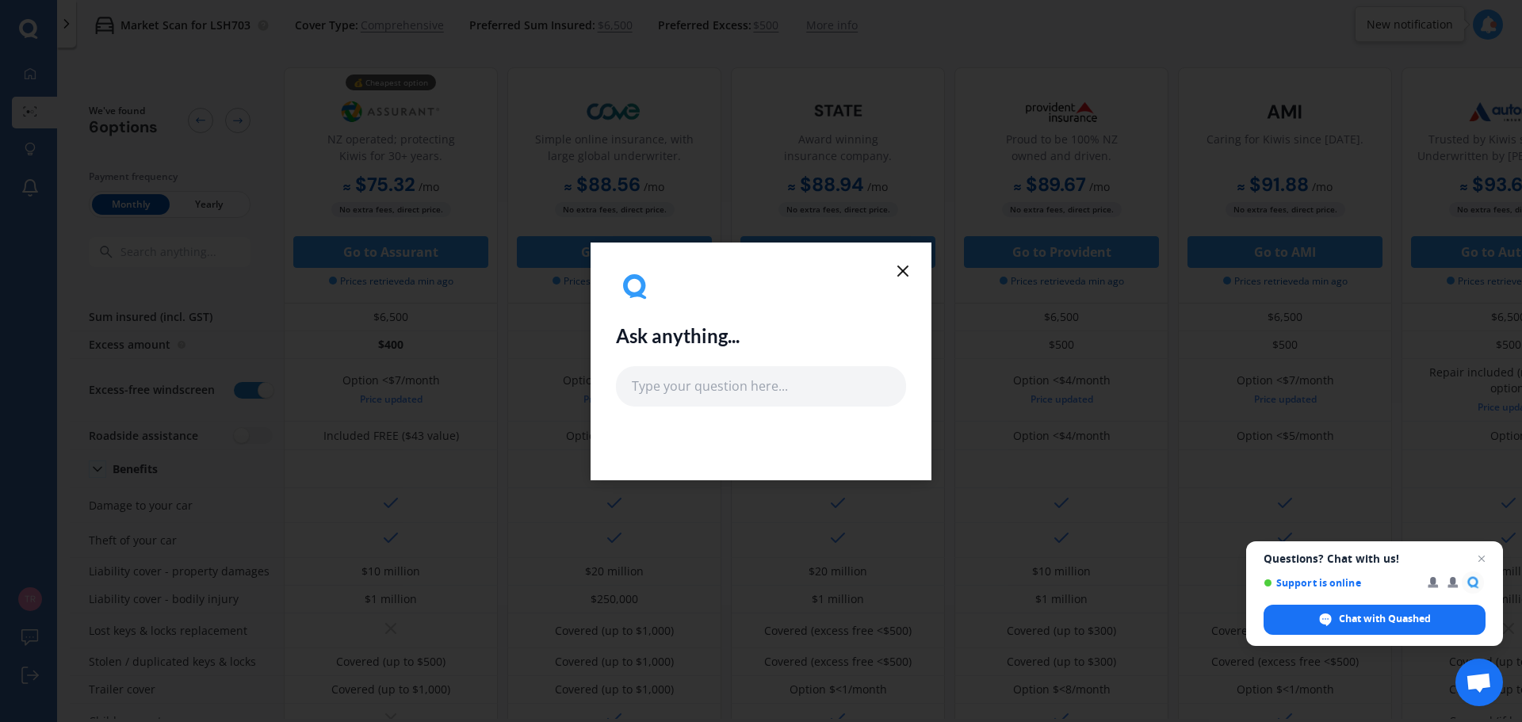
click at [897, 267] on icon at bounding box center [902, 271] width 19 height 19
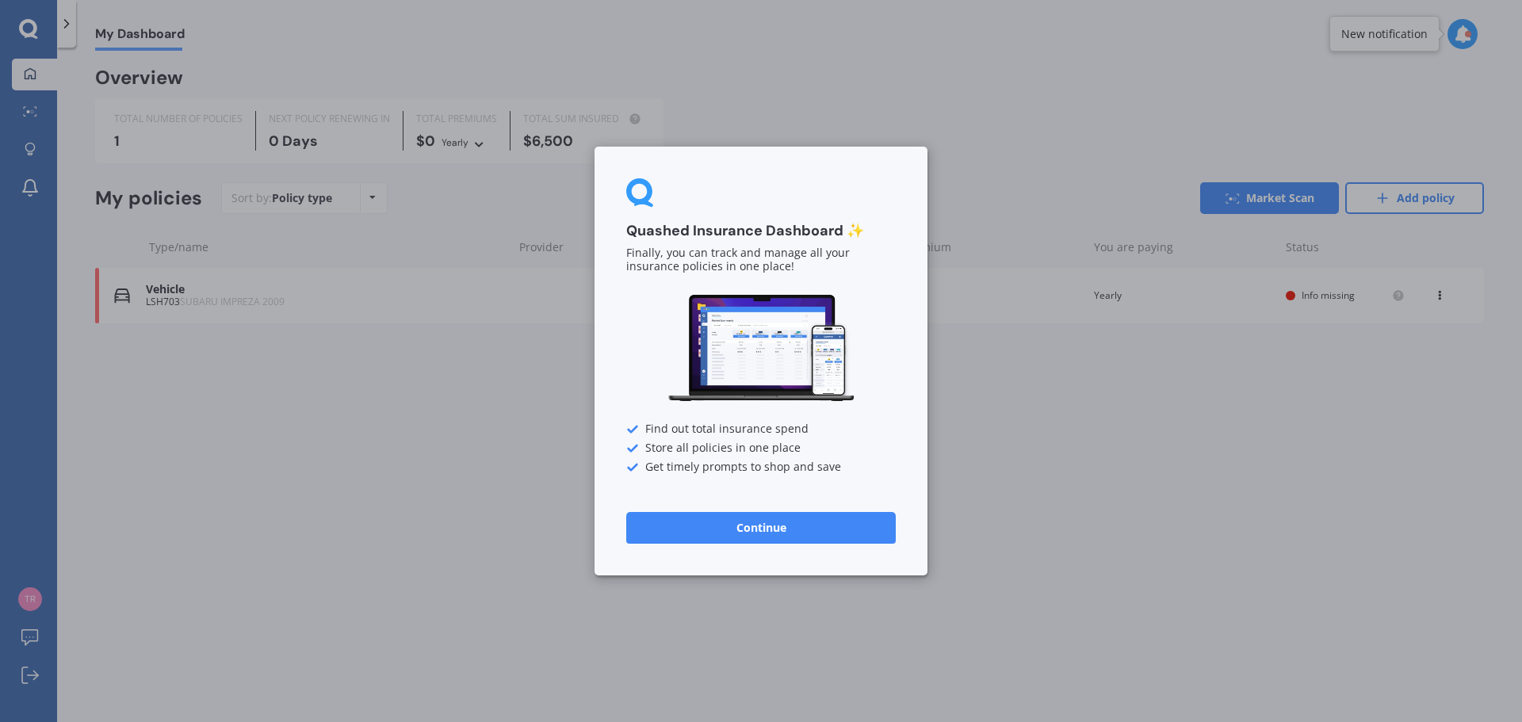
click at [805, 527] on button "Continue" at bounding box center [761, 528] width 270 height 32
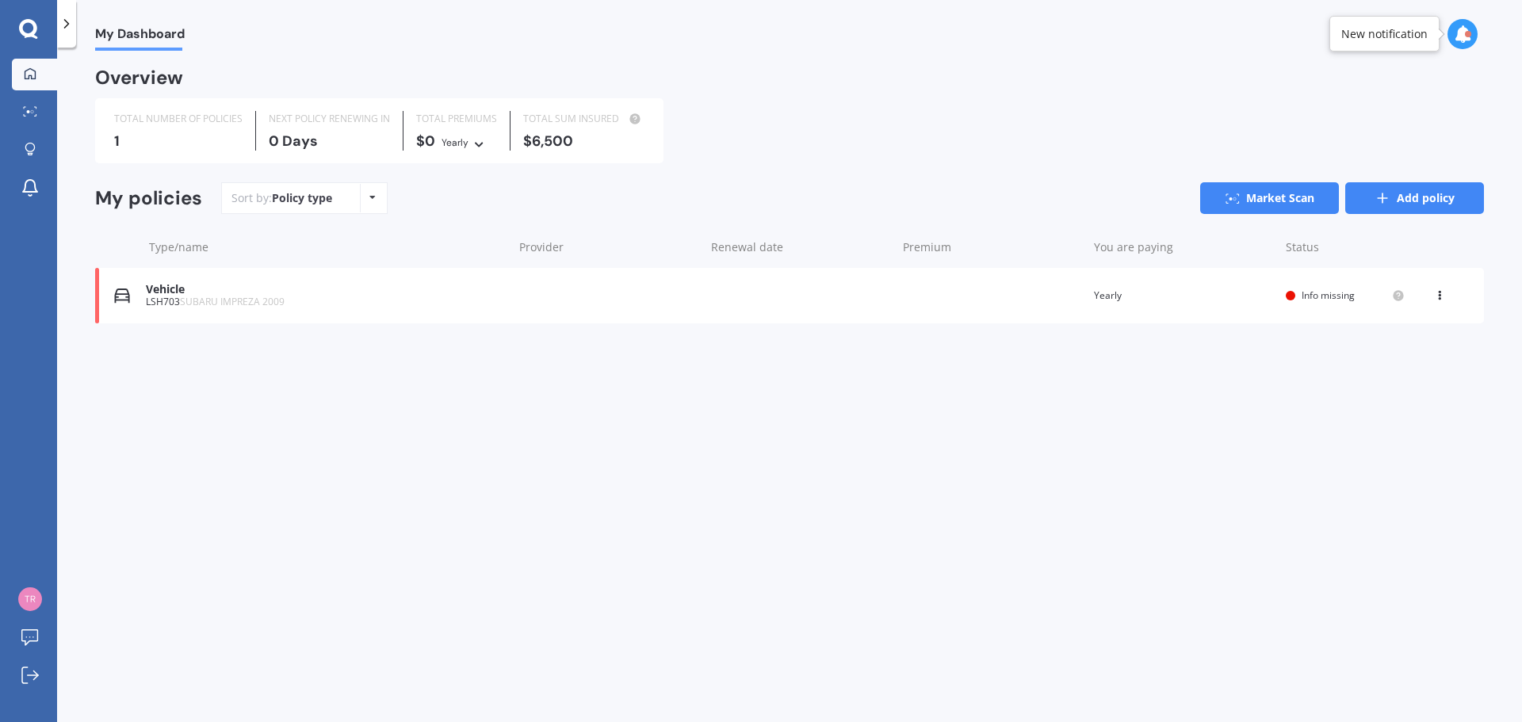
click at [1425, 191] on link "Add policy" at bounding box center [1414, 198] width 139 height 32
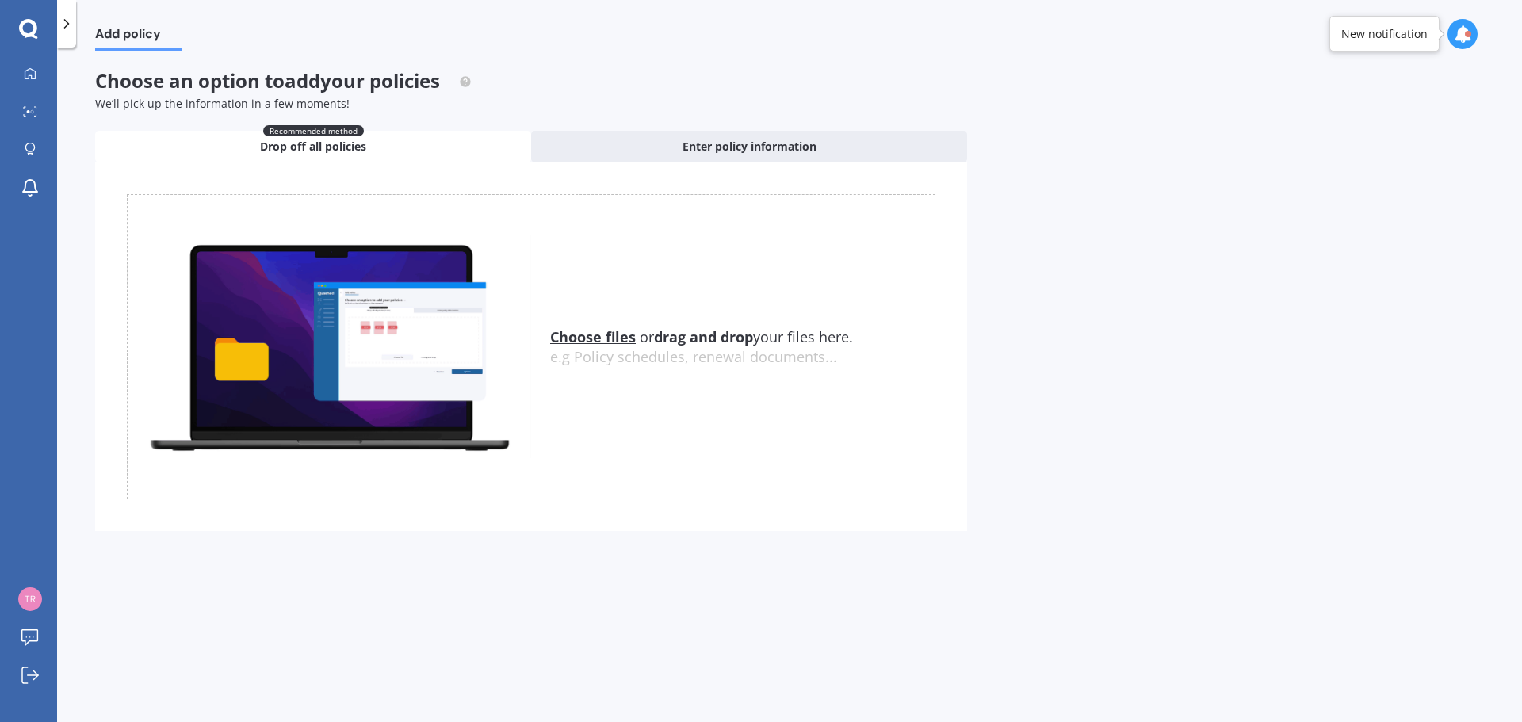
click at [71, 21] on icon at bounding box center [67, 24] width 16 height 16
